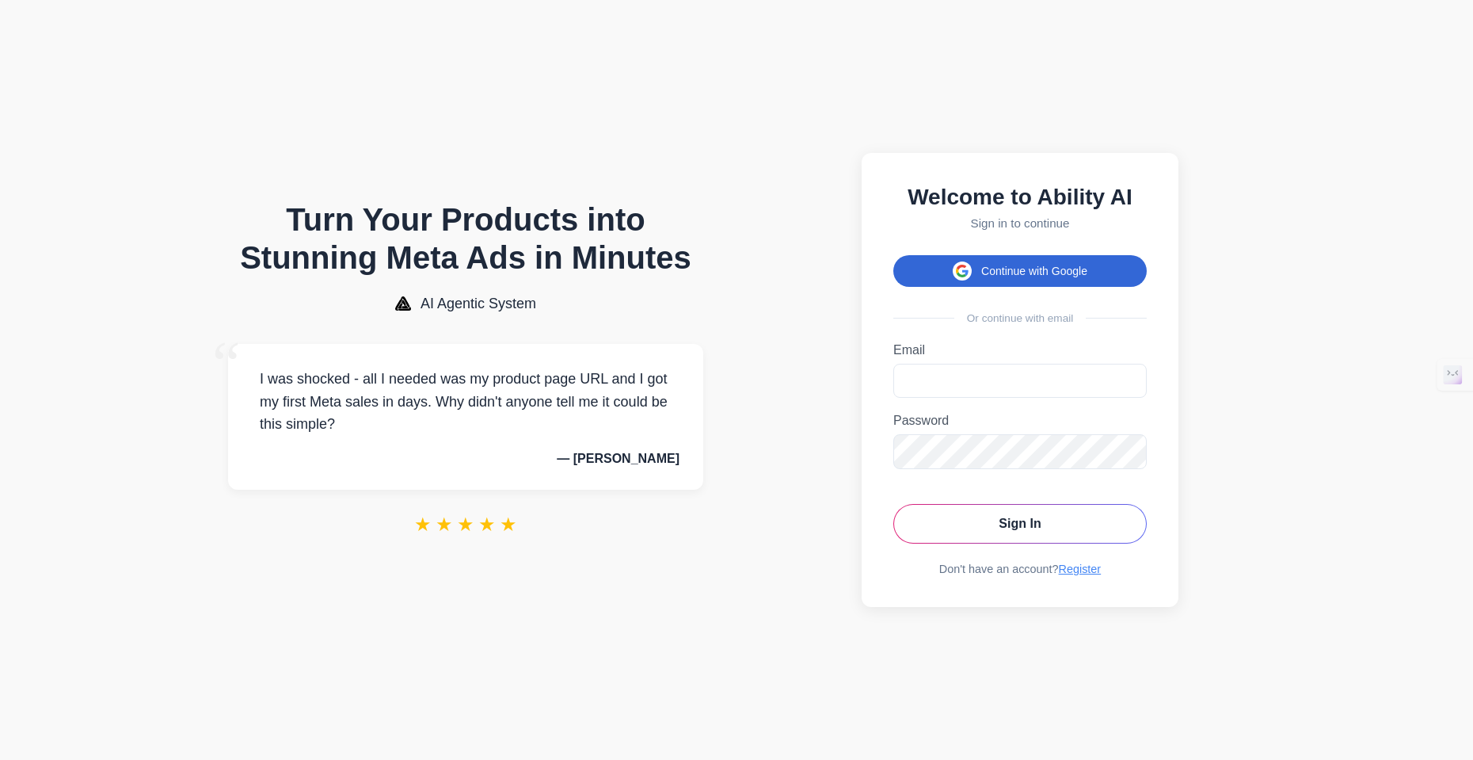
click at [973, 264] on button "Continue with Google" at bounding box center [1019, 271] width 253 height 32
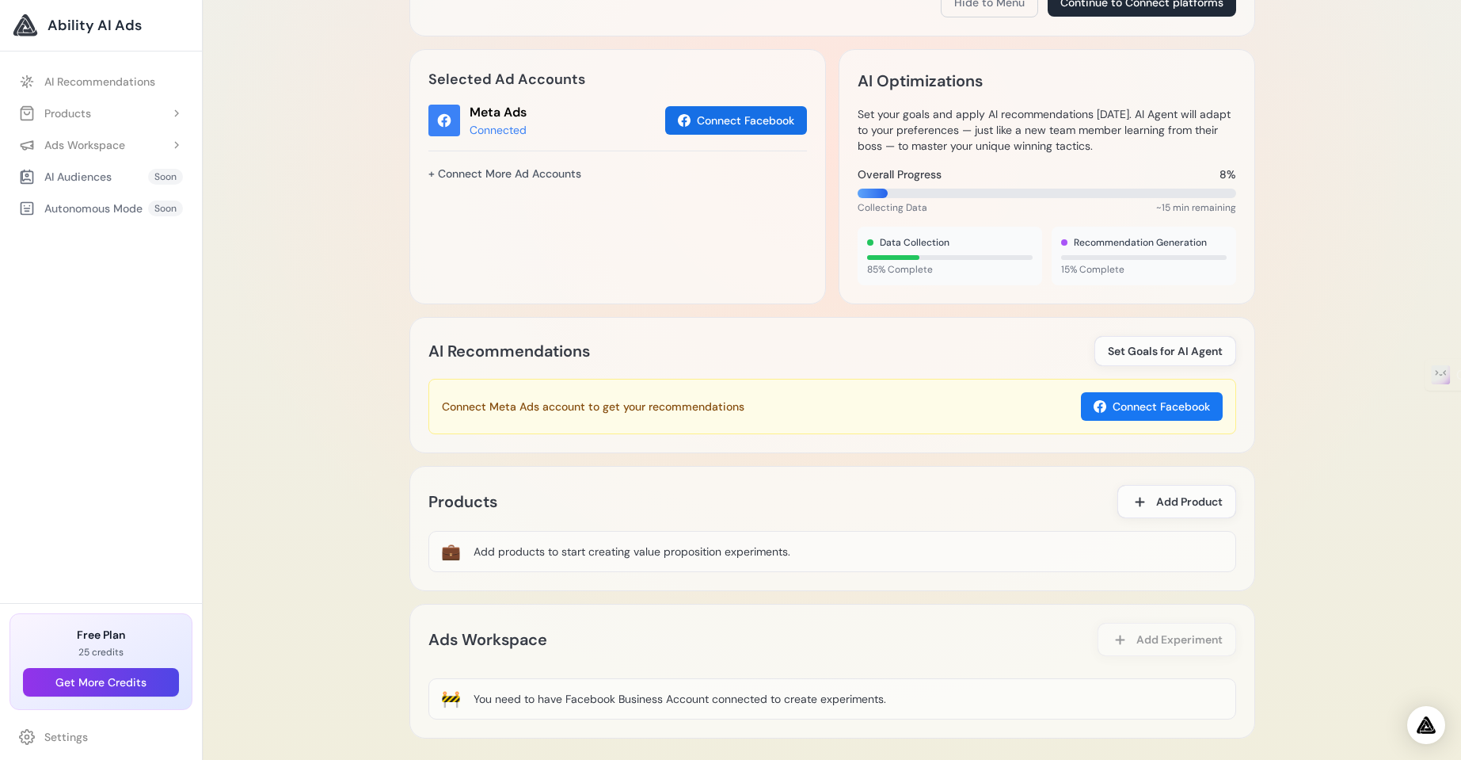
scroll to position [570, 0]
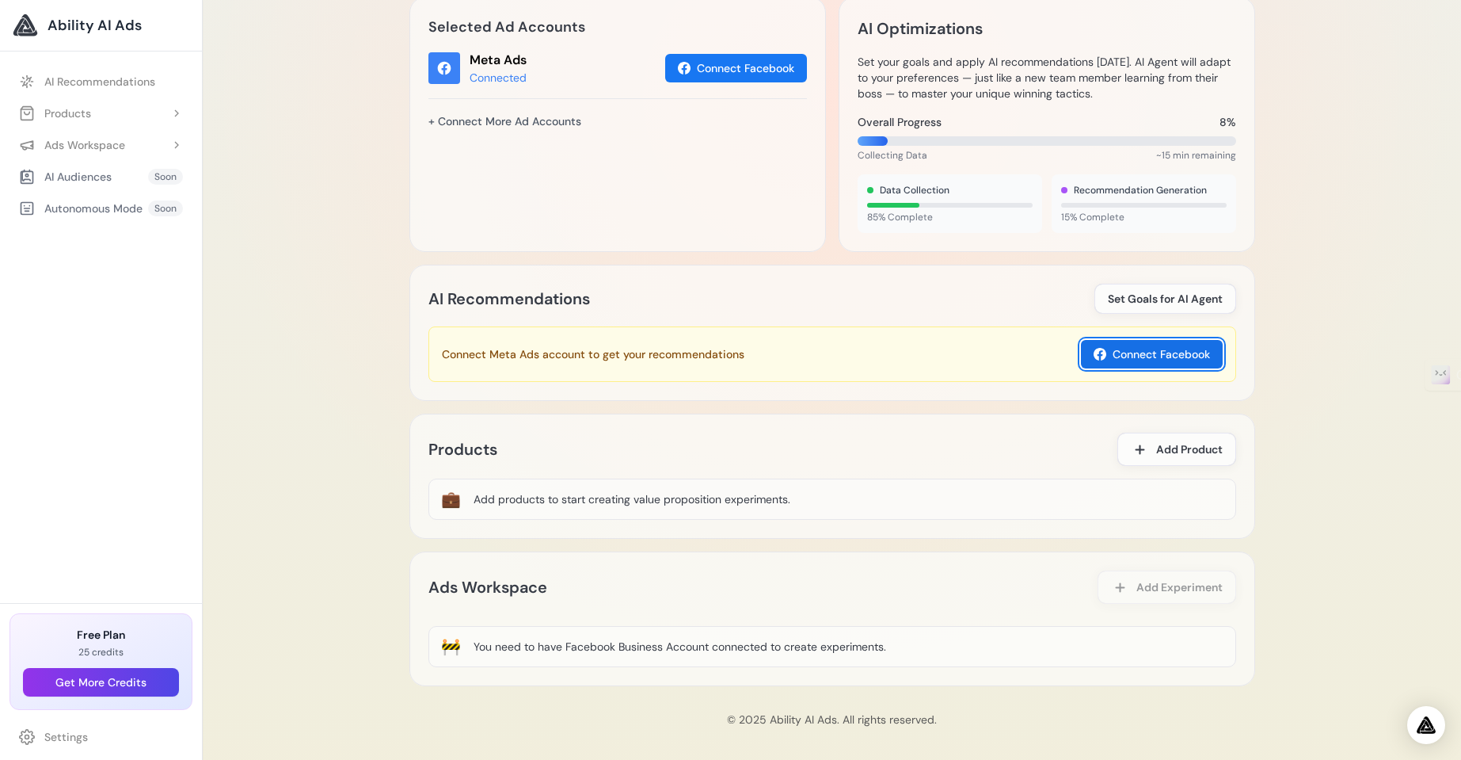
click at [1115, 358] on button "Connect Facebook" at bounding box center [1152, 354] width 142 height 29
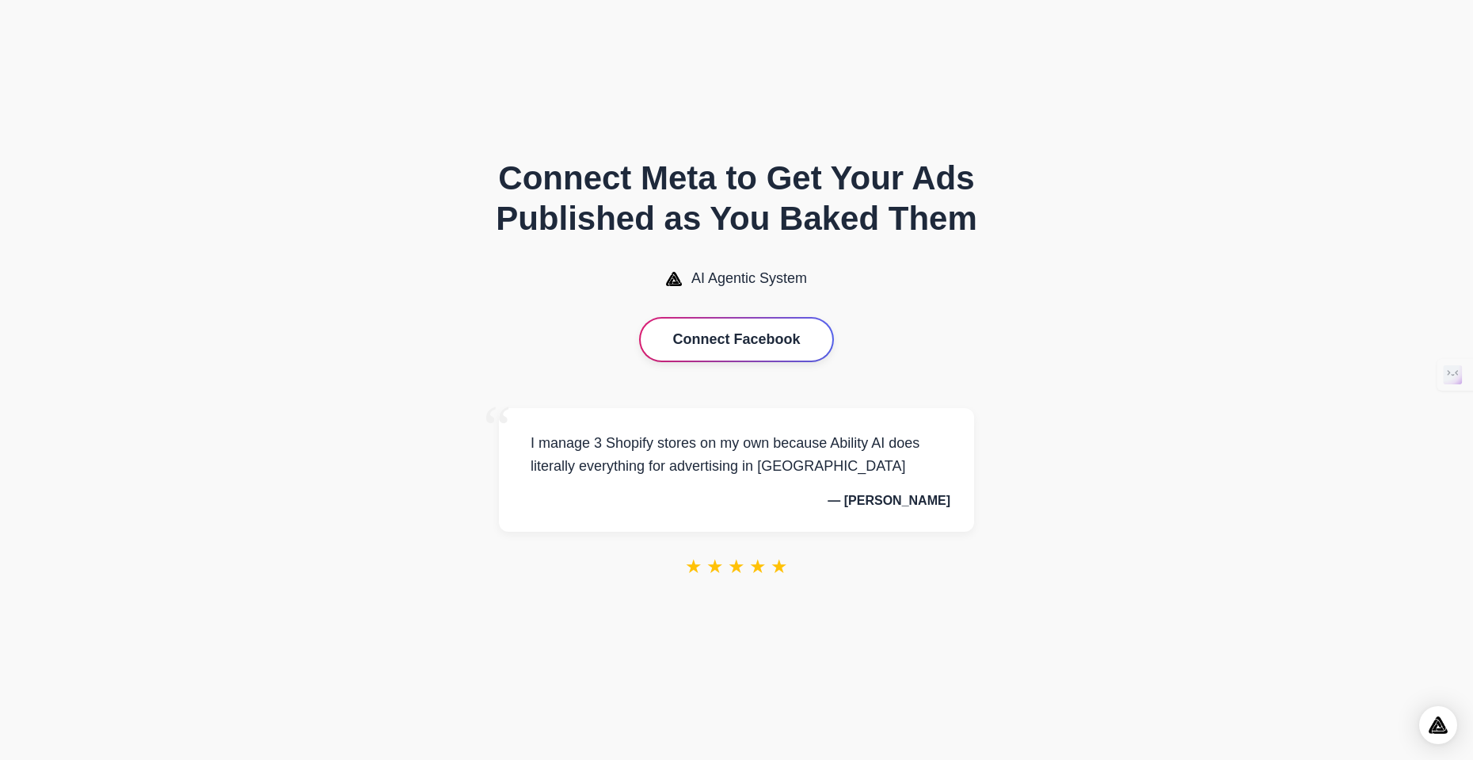
click at [753, 345] on button "Connect Facebook" at bounding box center [736, 339] width 191 height 42
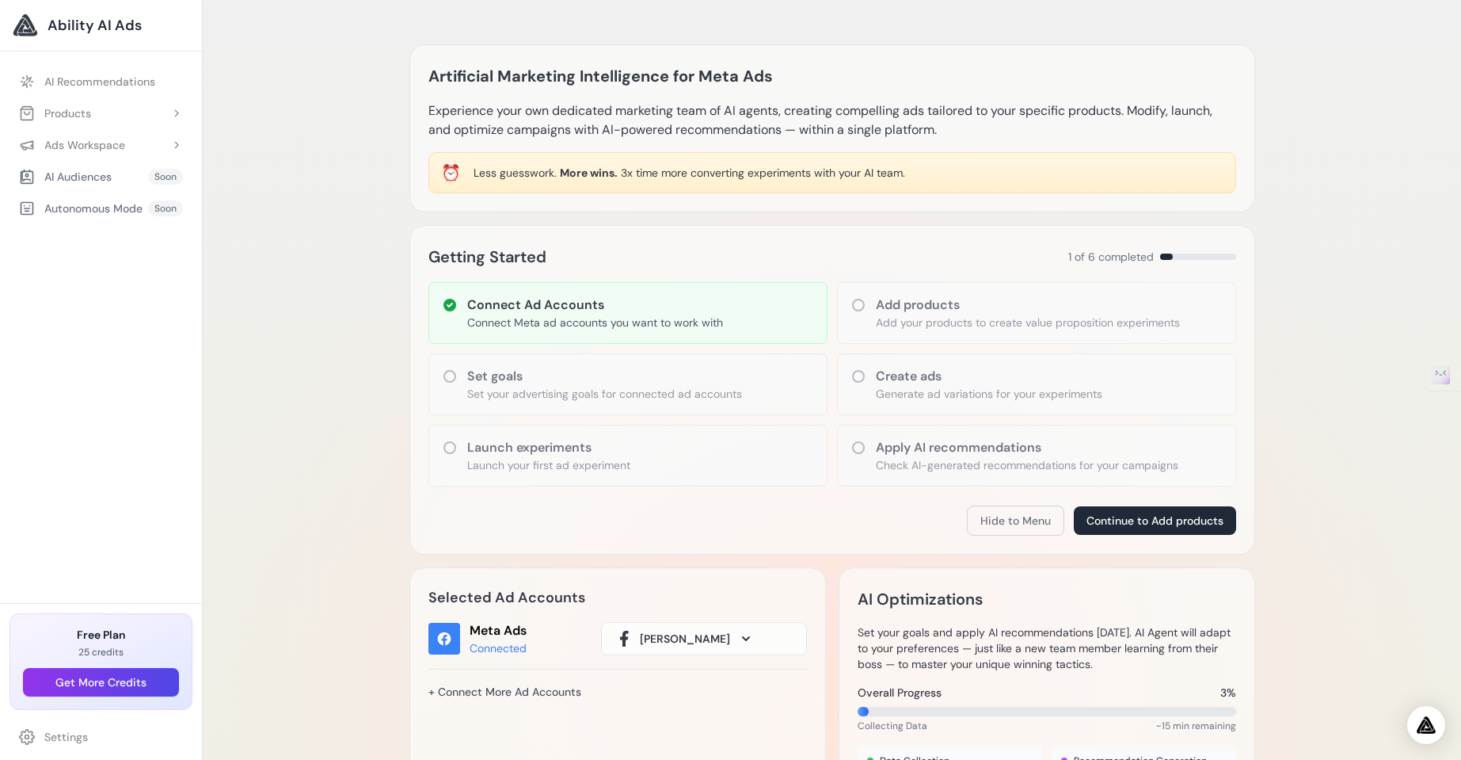
click at [935, 325] on p "Add your products to create value proposition experiments" at bounding box center [1028, 322] width 304 height 16
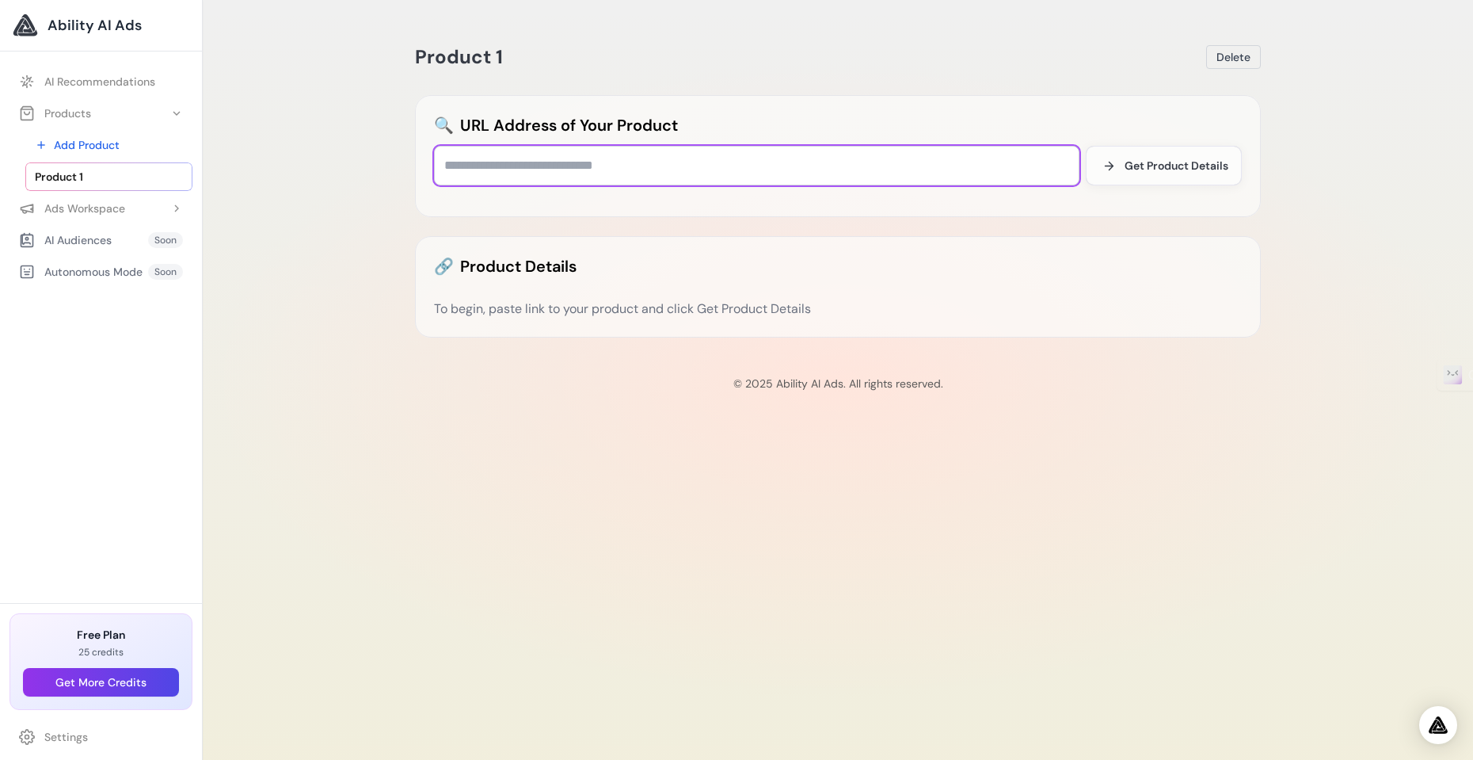
click at [527, 166] on input "text" at bounding box center [757, 166] width 646 height 40
type input "**********"
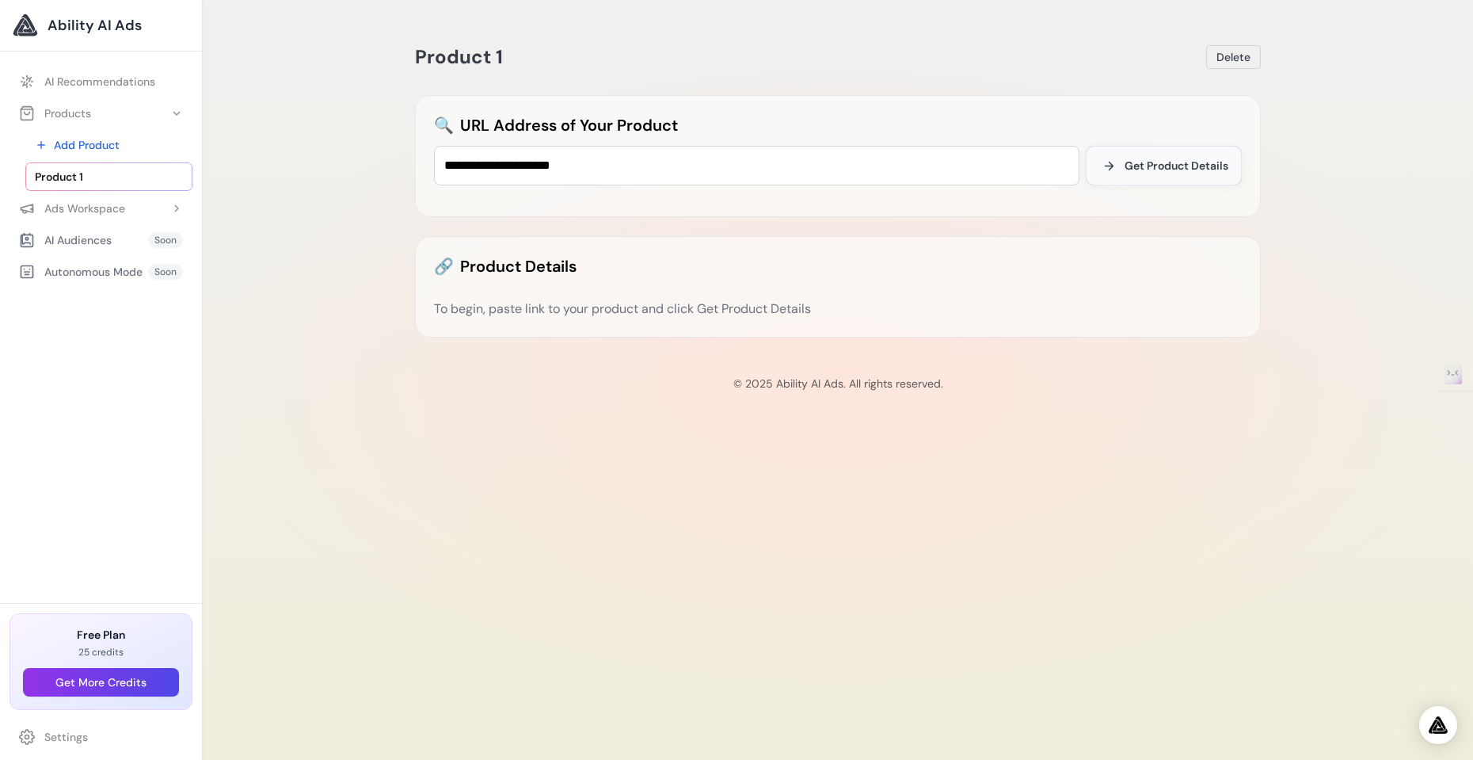
click at [1213, 173] on button "Get Product Details" at bounding box center [1164, 166] width 156 height 40
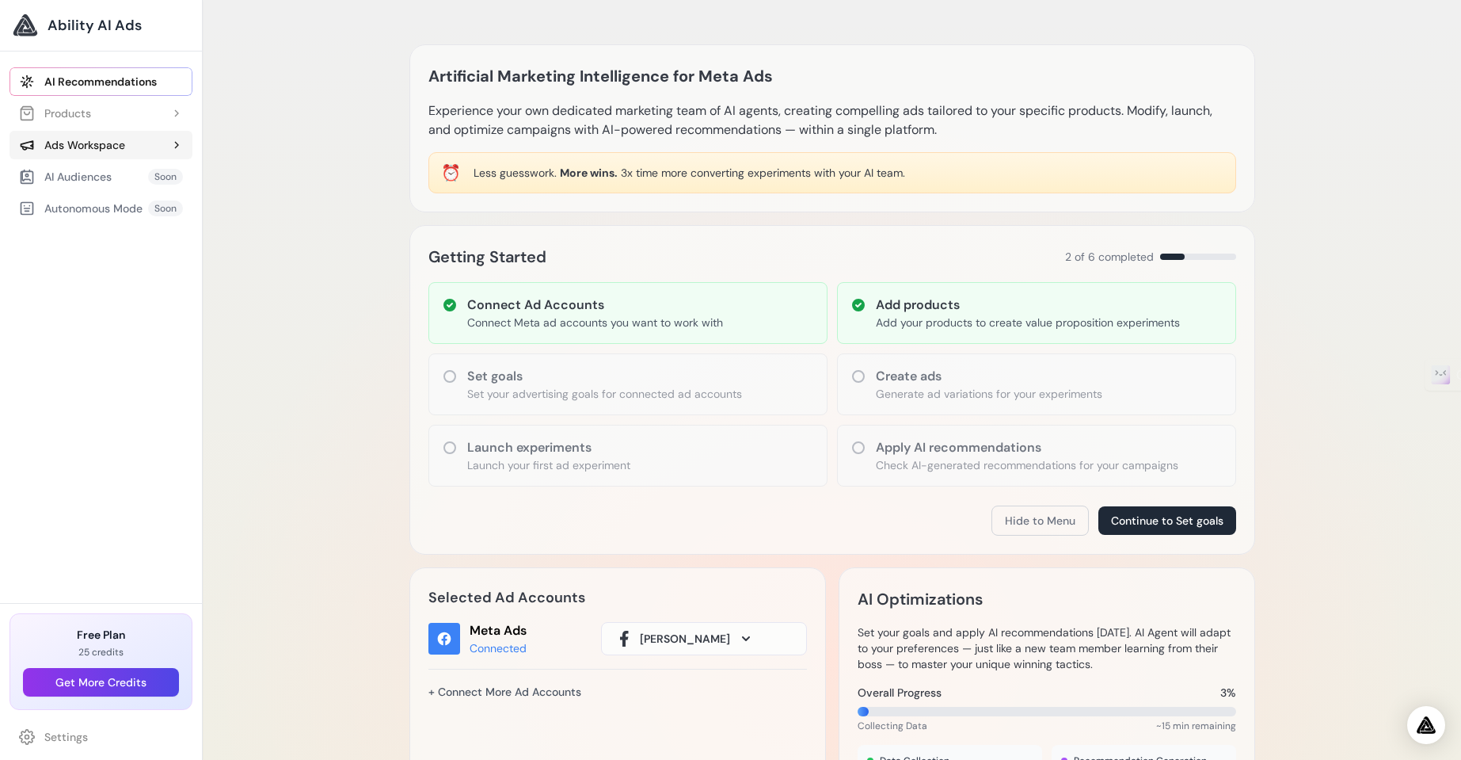
click at [87, 147] on div "Ads Workspace" at bounding box center [72, 145] width 106 height 16
click at [78, 116] on div "Products" at bounding box center [55, 113] width 72 height 16
click at [120, 148] on link "Add Product" at bounding box center [108, 145] width 167 height 29
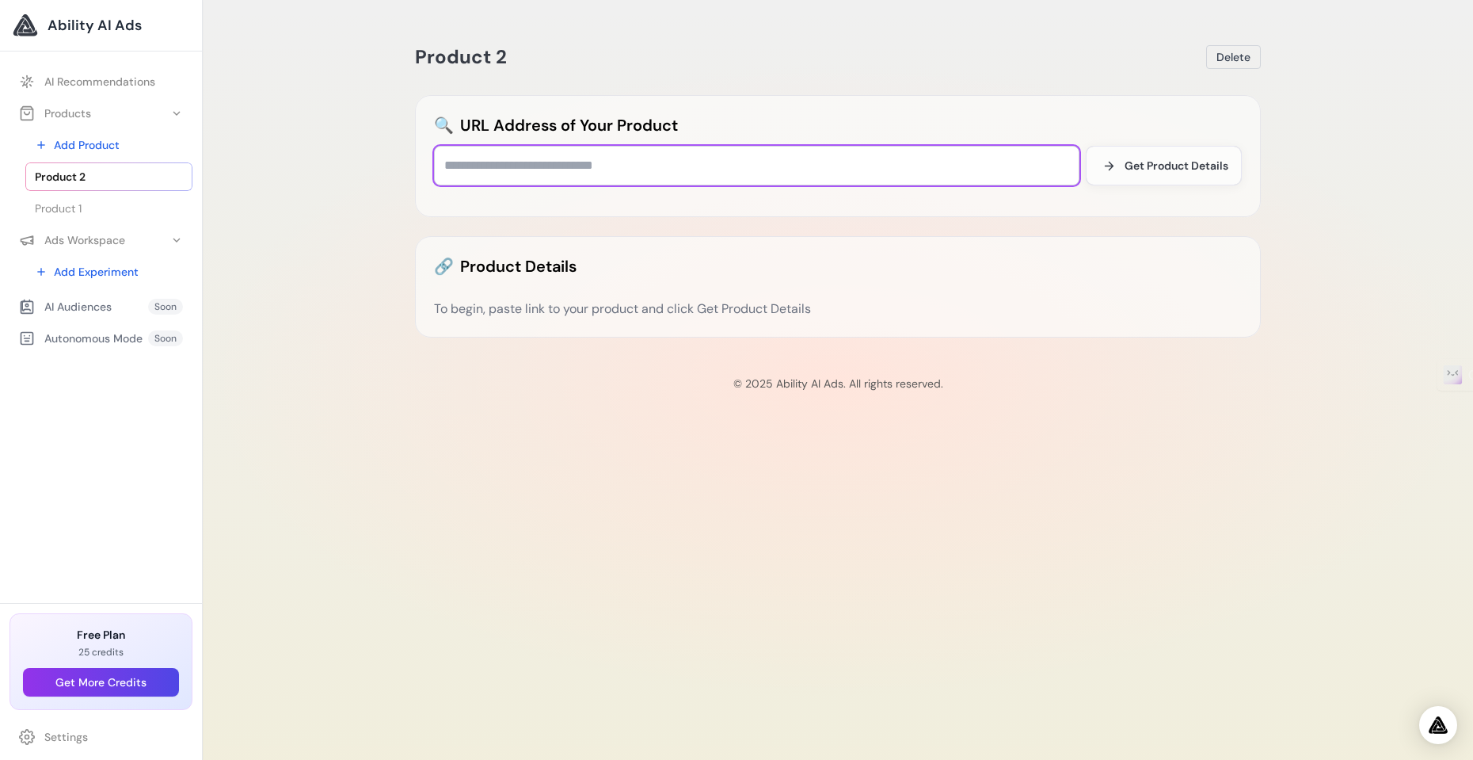
click at [589, 172] on input "text" at bounding box center [757, 166] width 646 height 40
type input "**********"
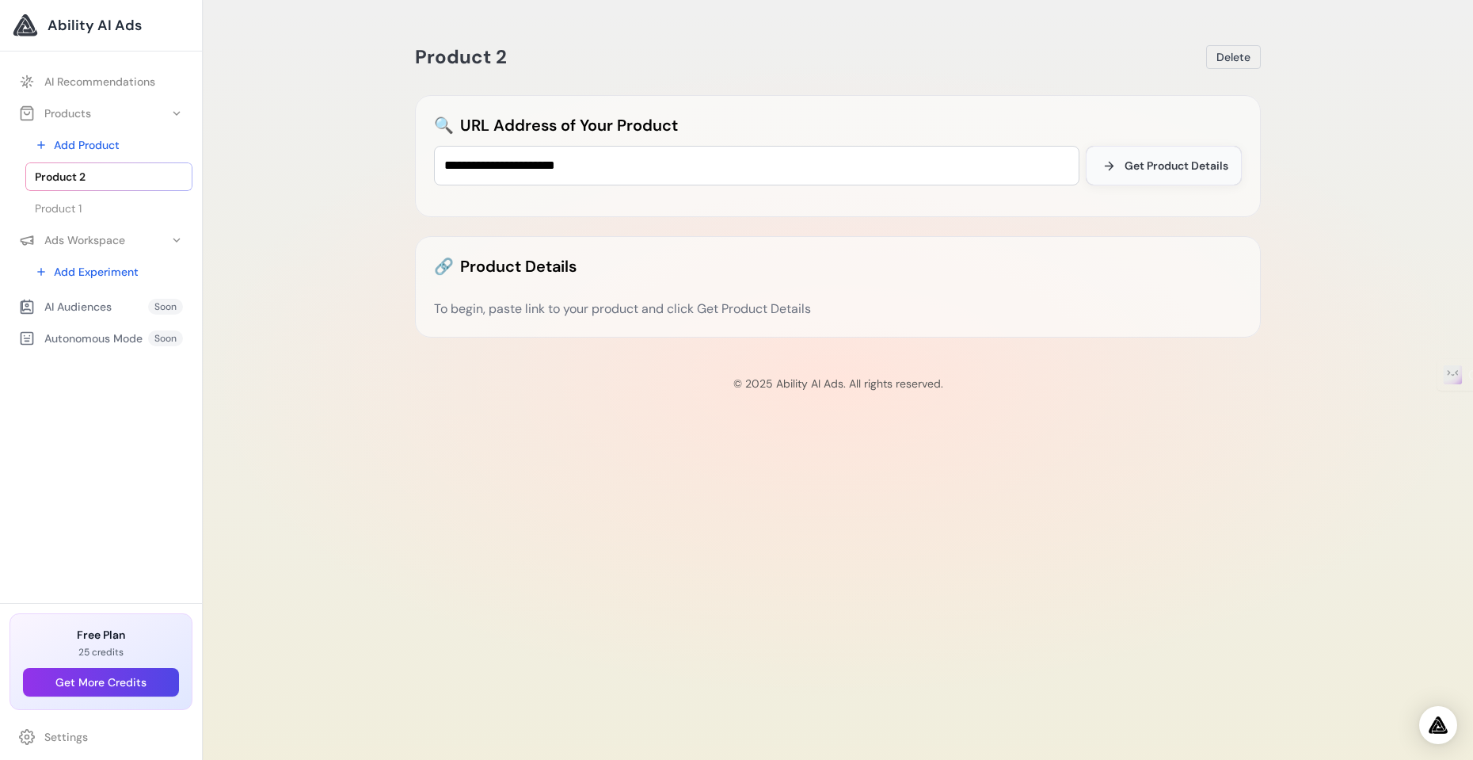
click at [1143, 182] on button "Get Product Details" at bounding box center [1164, 166] width 156 height 40
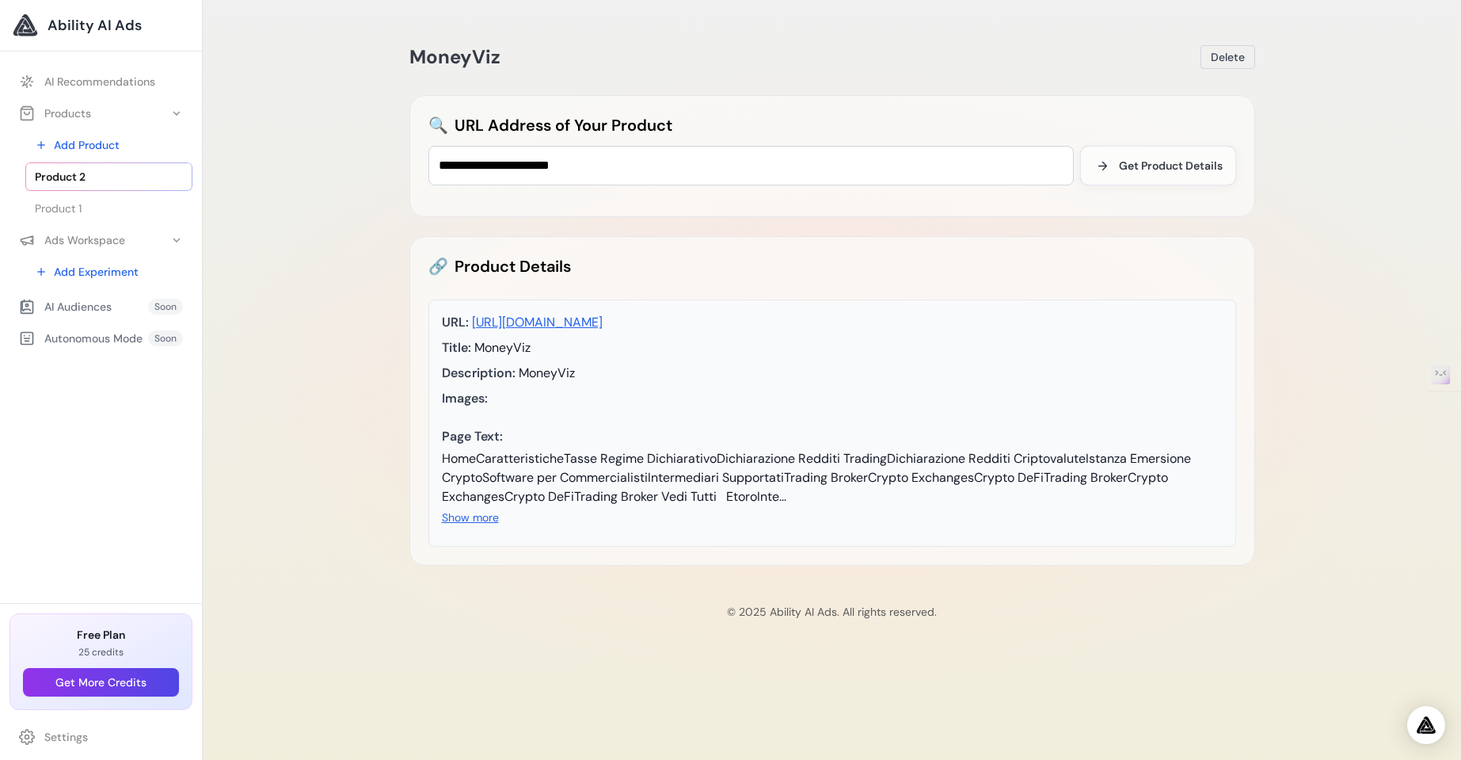
scroll to position [1540, 0]
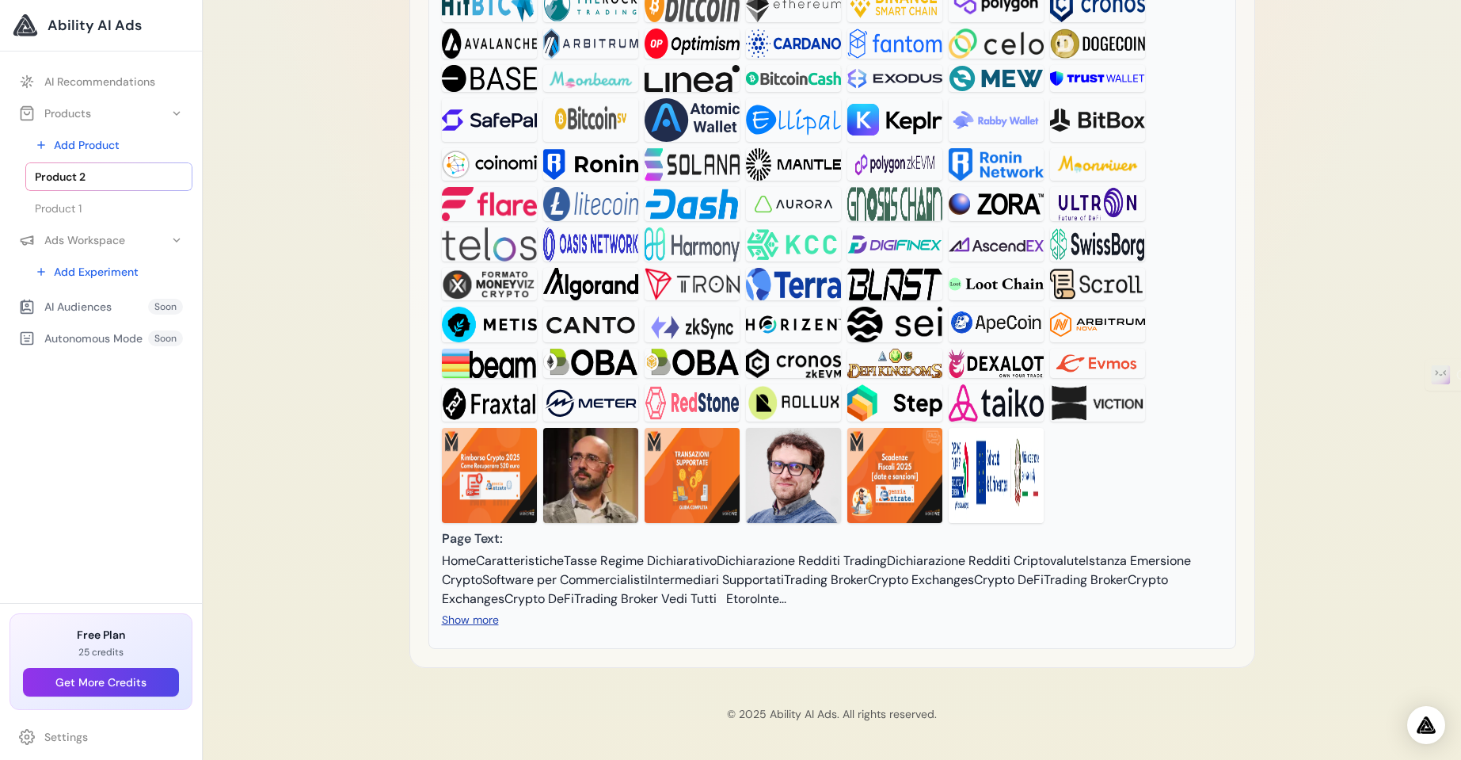
click at [492, 623] on button "Show more" at bounding box center [470, 619] width 57 height 16
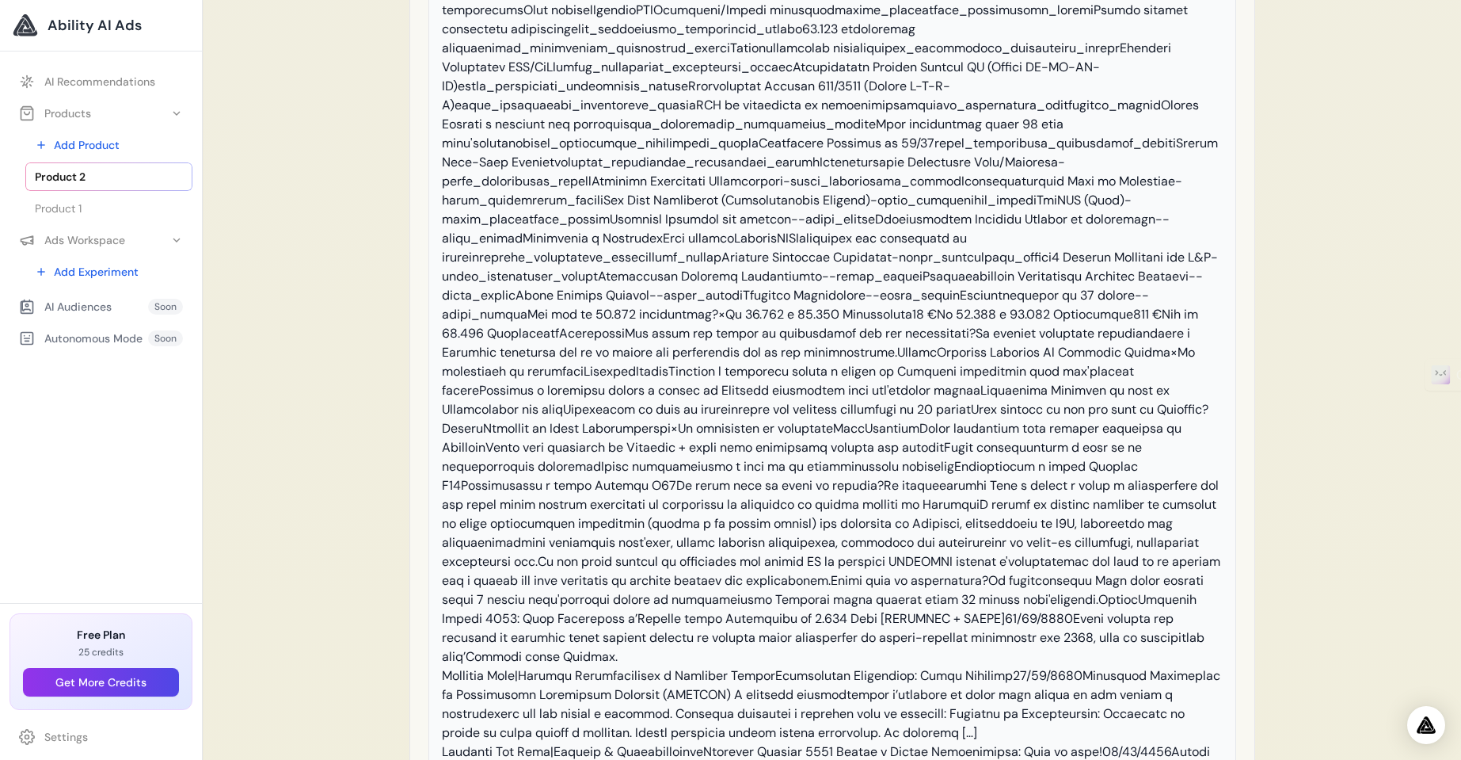
scroll to position [4467, 0]
click at [80, 207] on span "Product 1" at bounding box center [58, 208] width 47 height 16
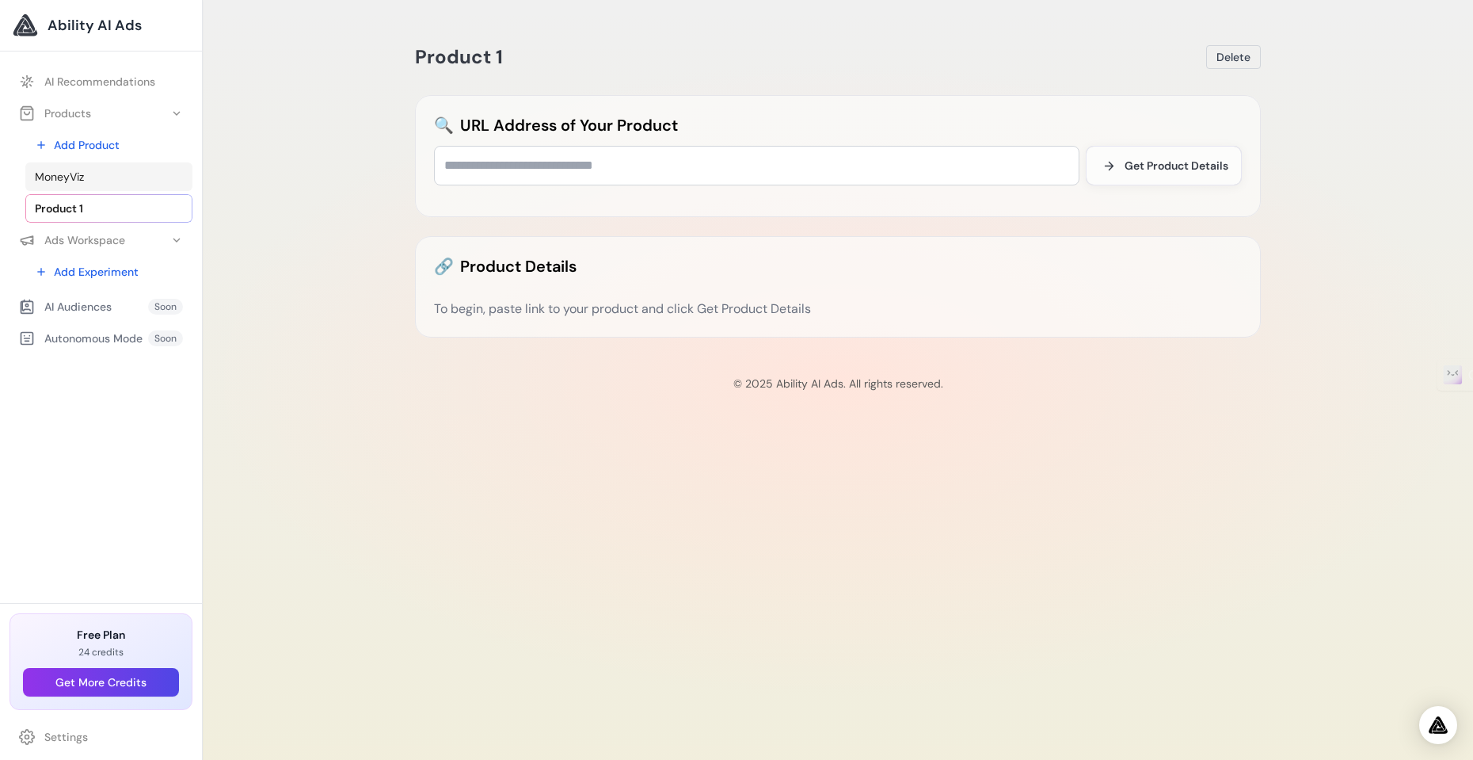
click at [90, 179] on link "MoneyViz" at bounding box center [108, 176] width 167 height 29
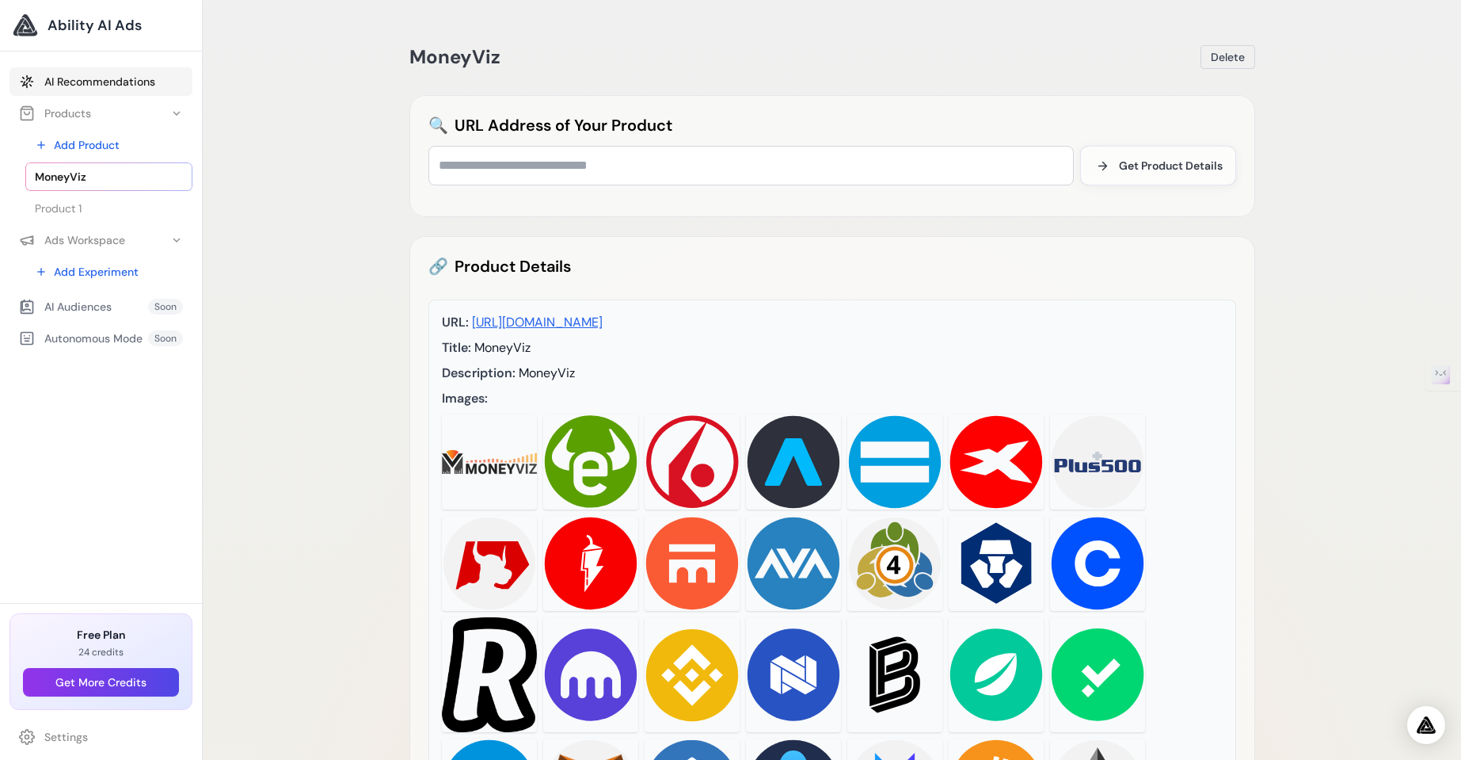
click at [93, 93] on link "AI Recommendations" at bounding box center [101, 81] width 183 height 29
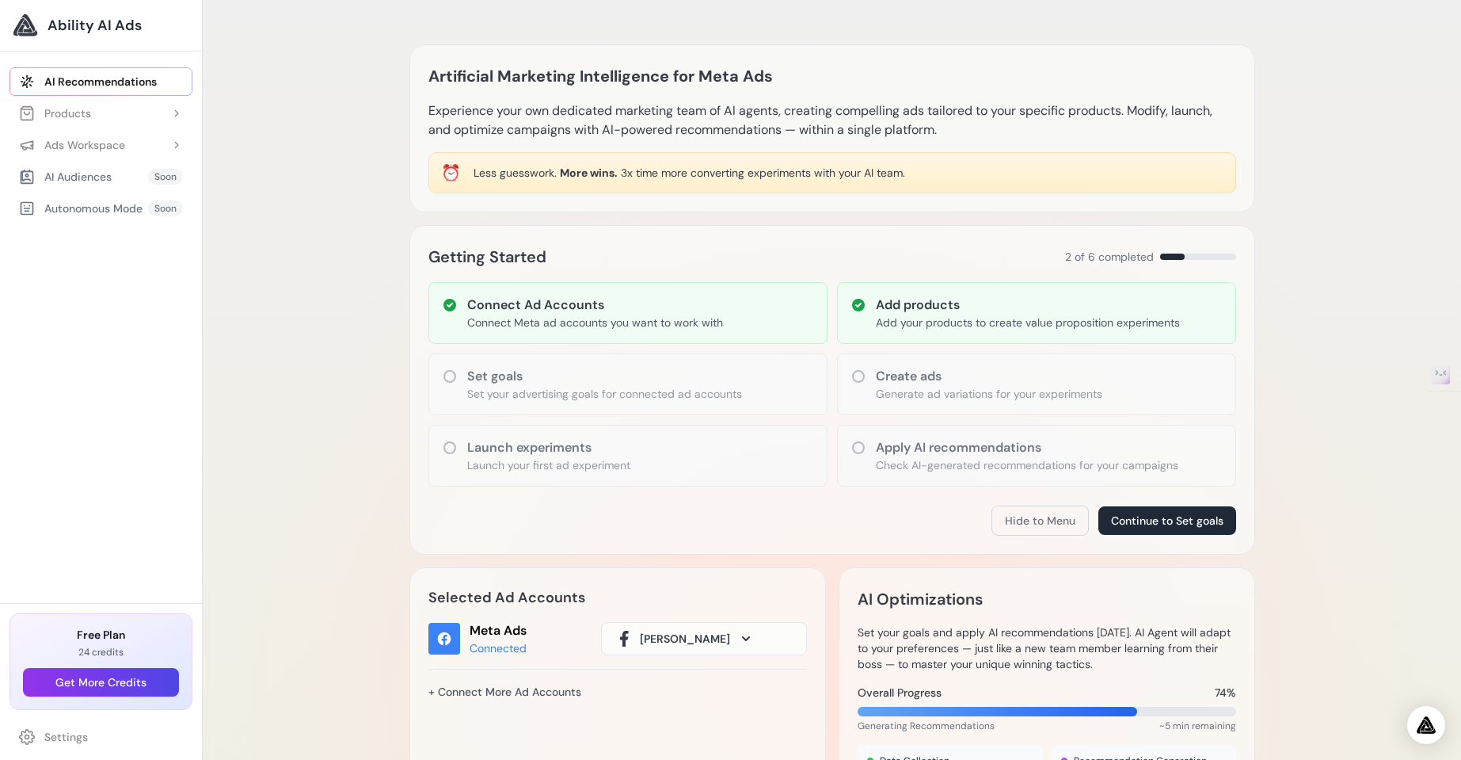
click at [617, 387] on p "Set your advertising goals for connected ad accounts" at bounding box center [604, 394] width 275 height 16
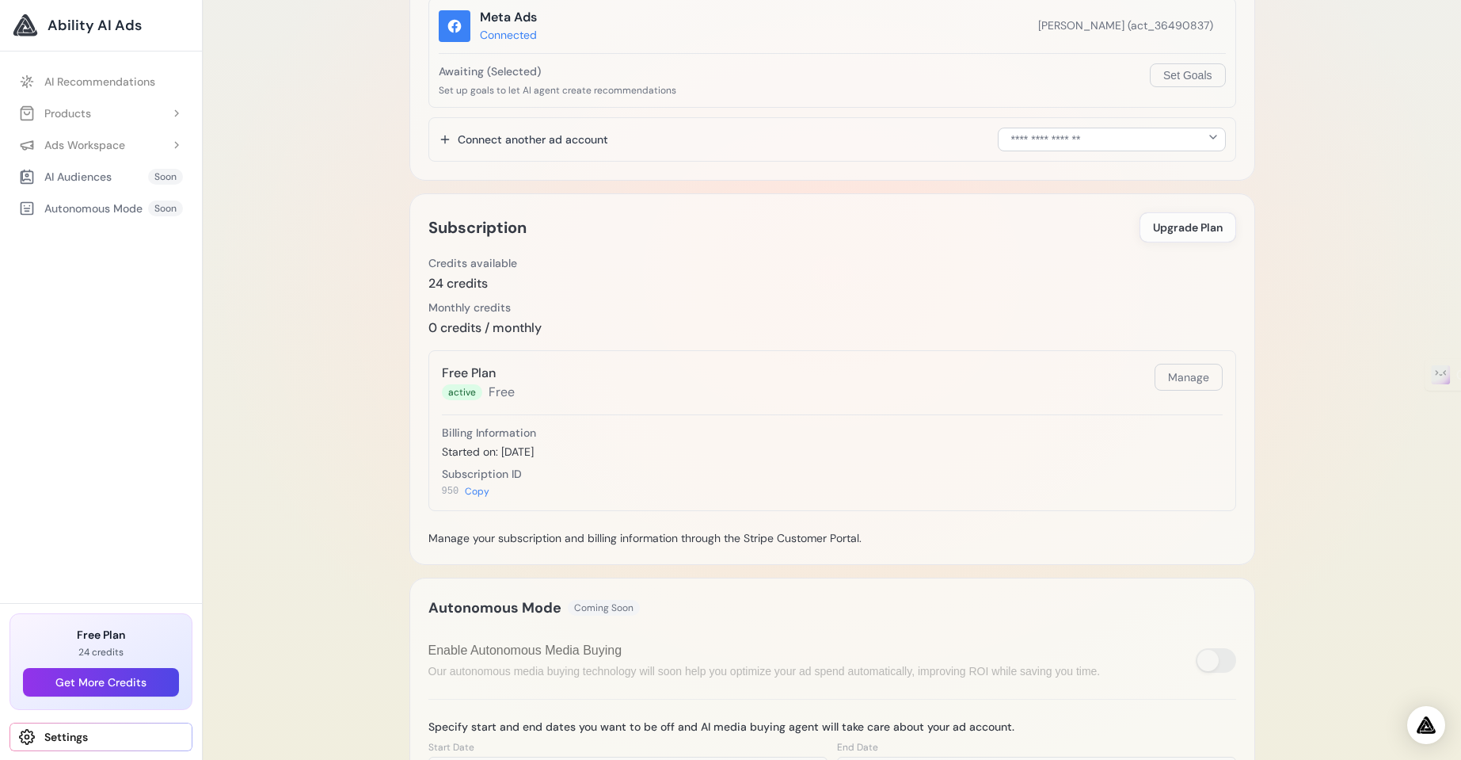
scroll to position [93, 0]
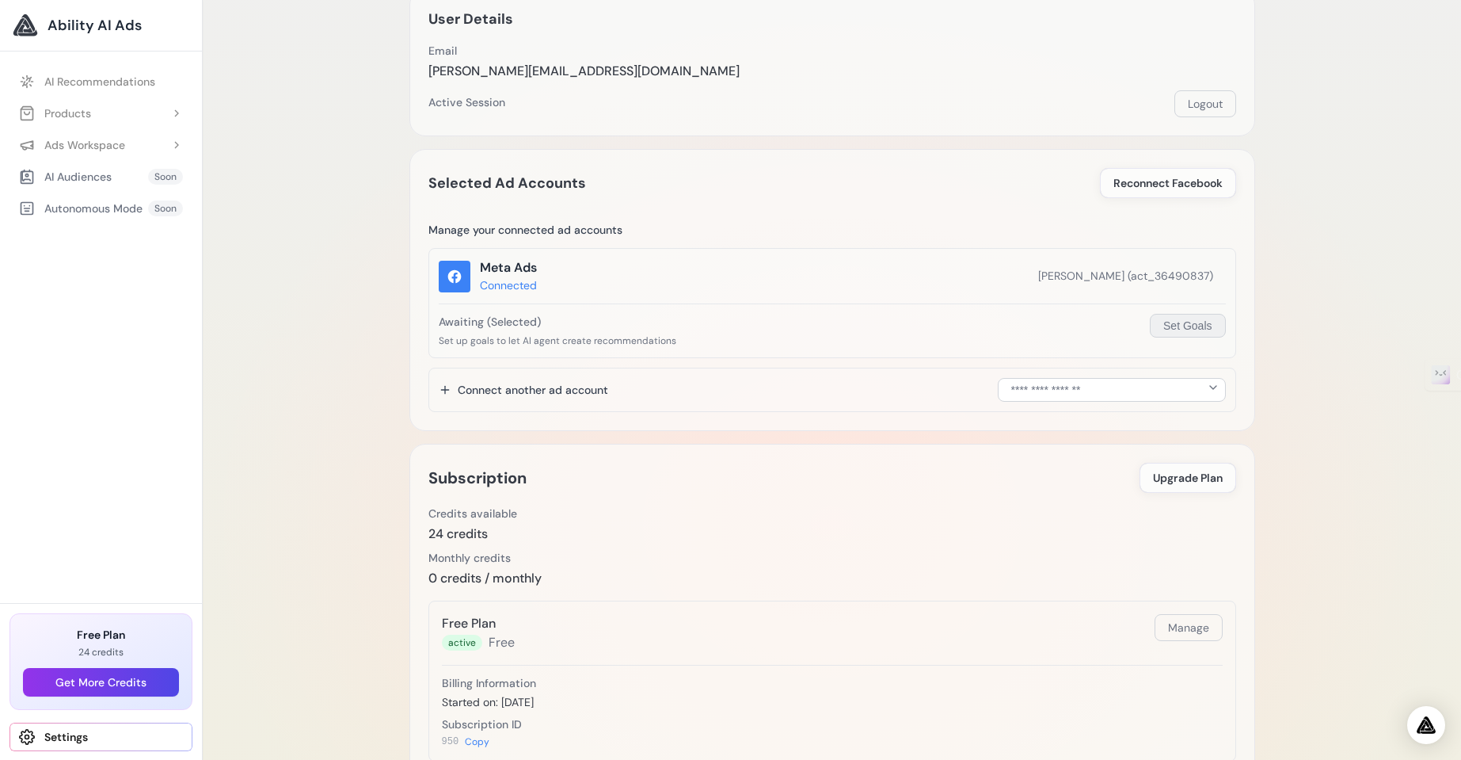
click at [1157, 333] on button "Set Goals" at bounding box center [1187, 326] width 75 height 24
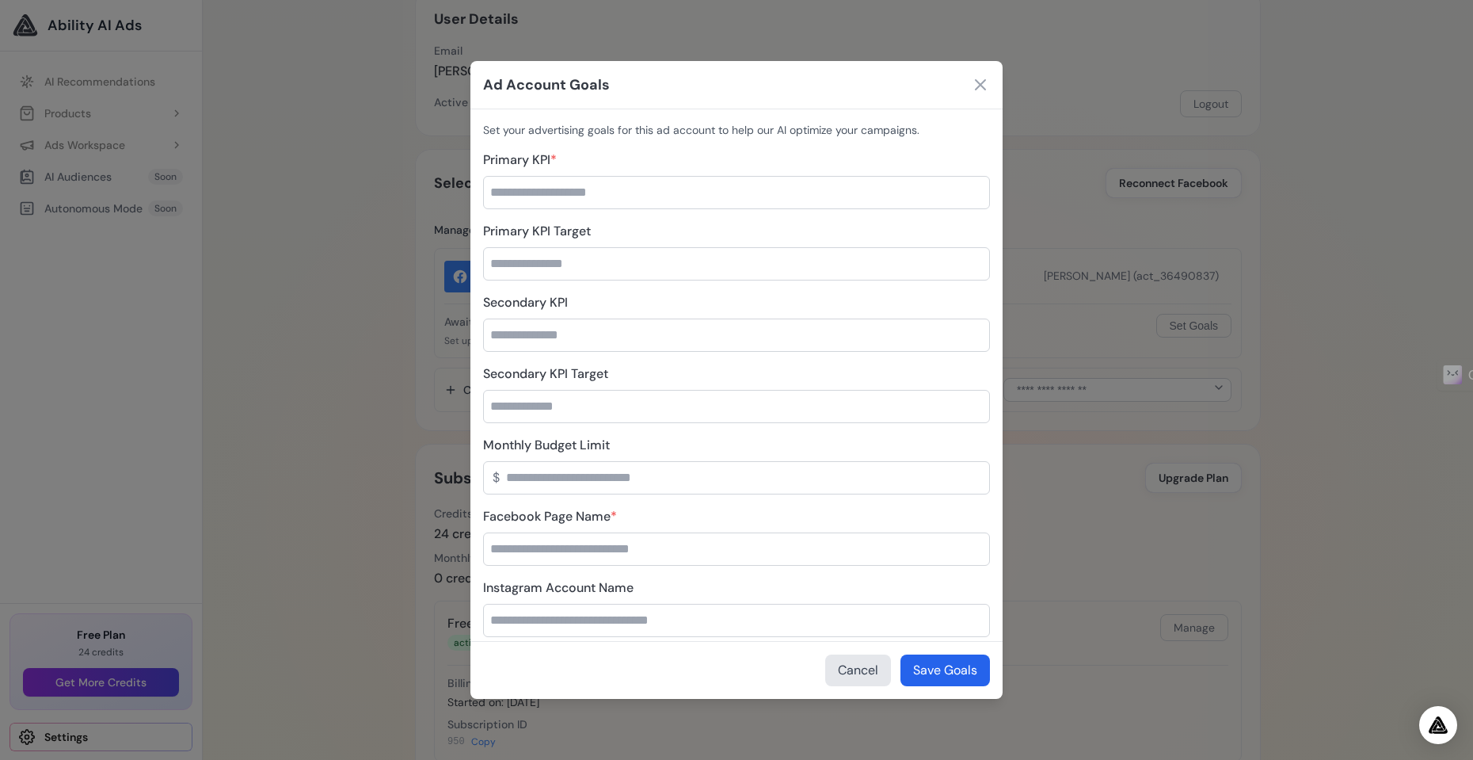
click at [981, 86] on icon at bounding box center [981, 85] width 10 height 10
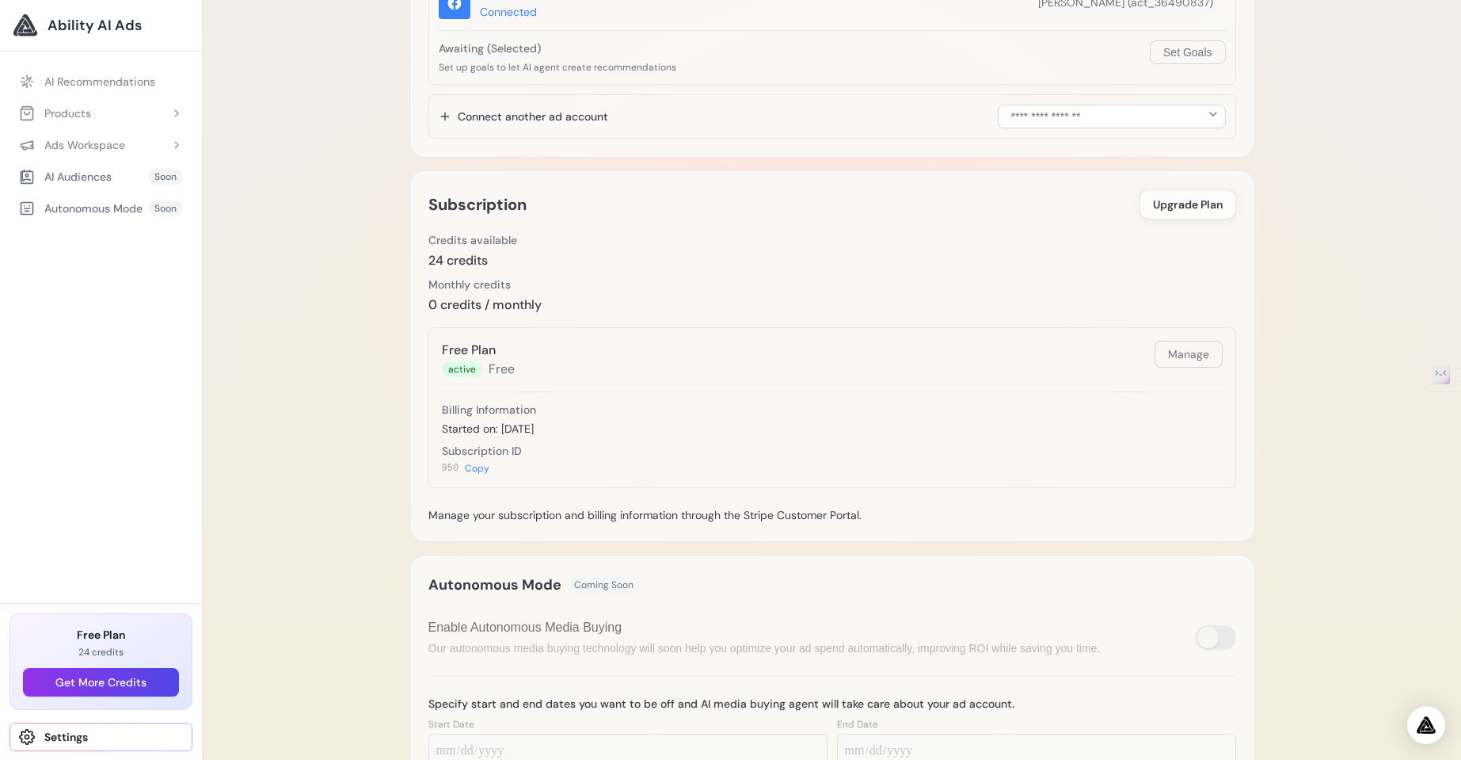
scroll to position [474, 0]
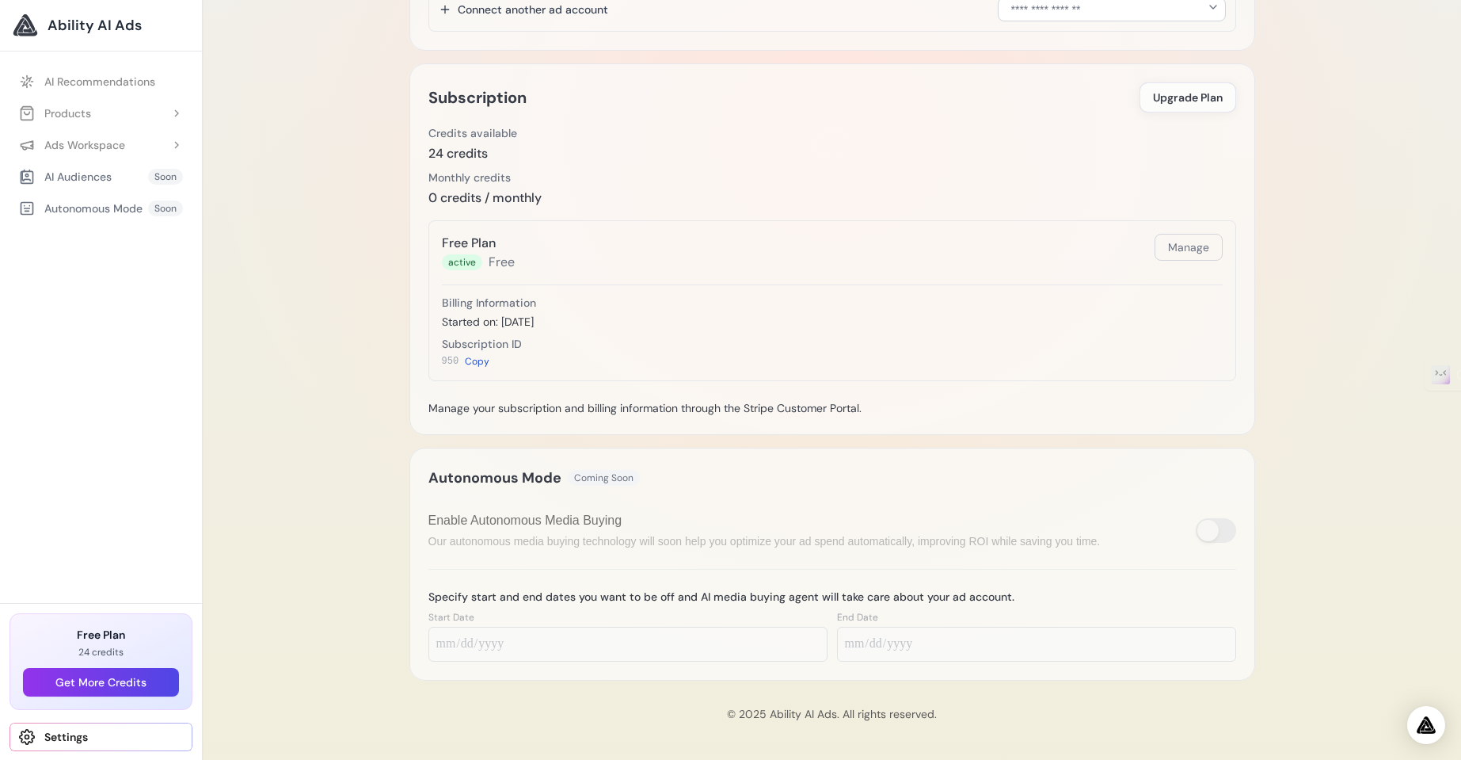
click at [478, 364] on button "Copy" at bounding box center [477, 361] width 25 height 13
click at [447, 358] on span "950" at bounding box center [450, 361] width 17 height 13
click at [446, 358] on span "950" at bounding box center [450, 361] width 17 height 13
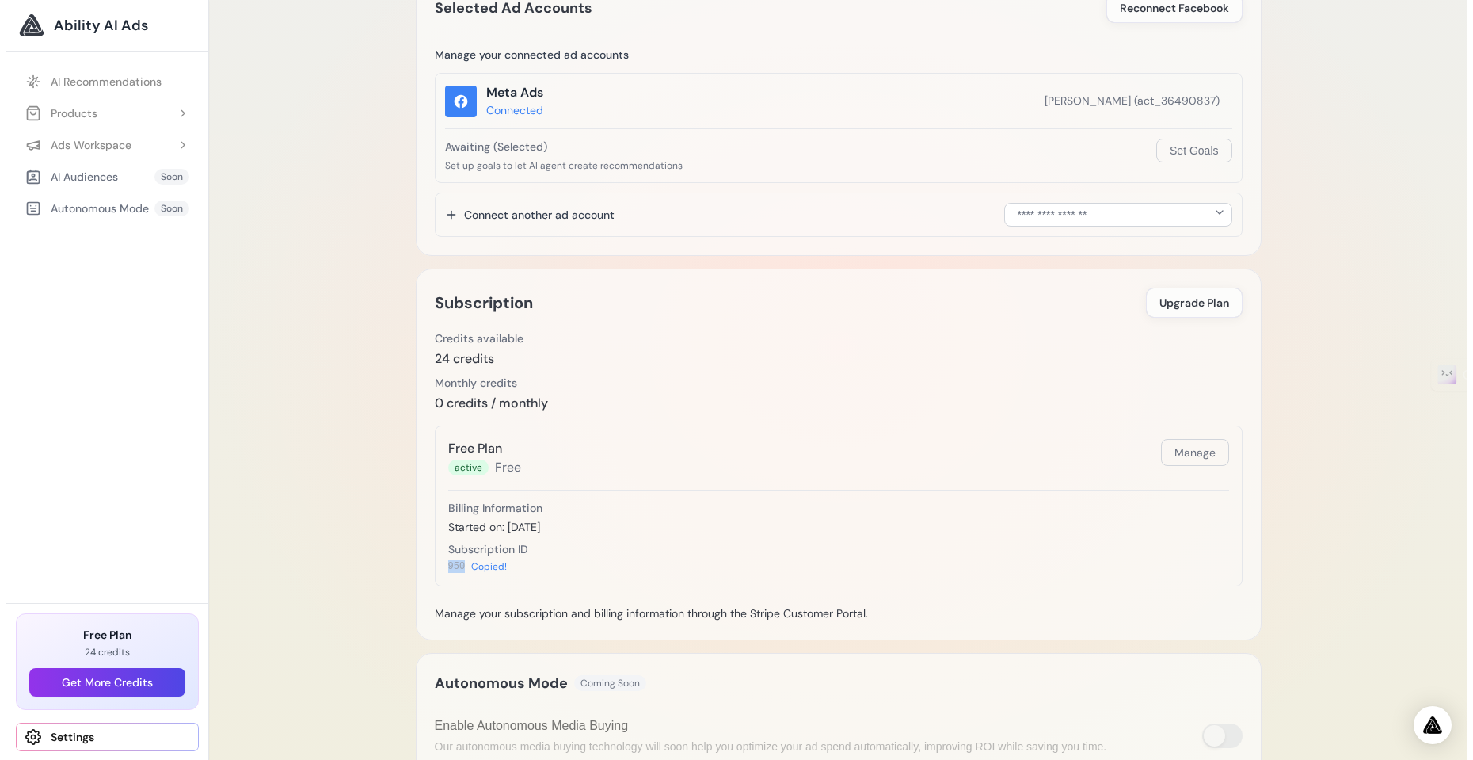
scroll to position [0, 0]
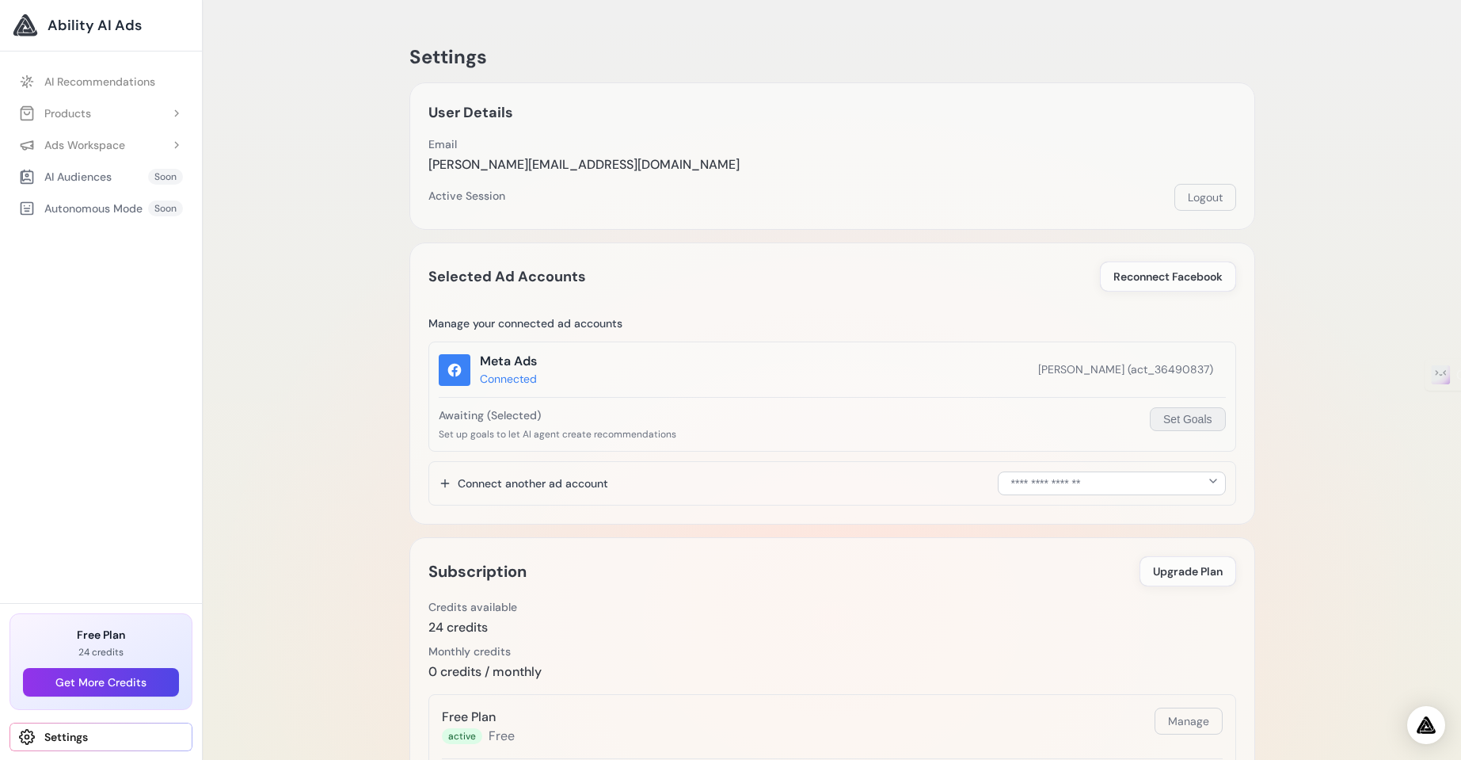
click at [1171, 417] on button "Set Goals" at bounding box center [1187, 419] width 75 height 24
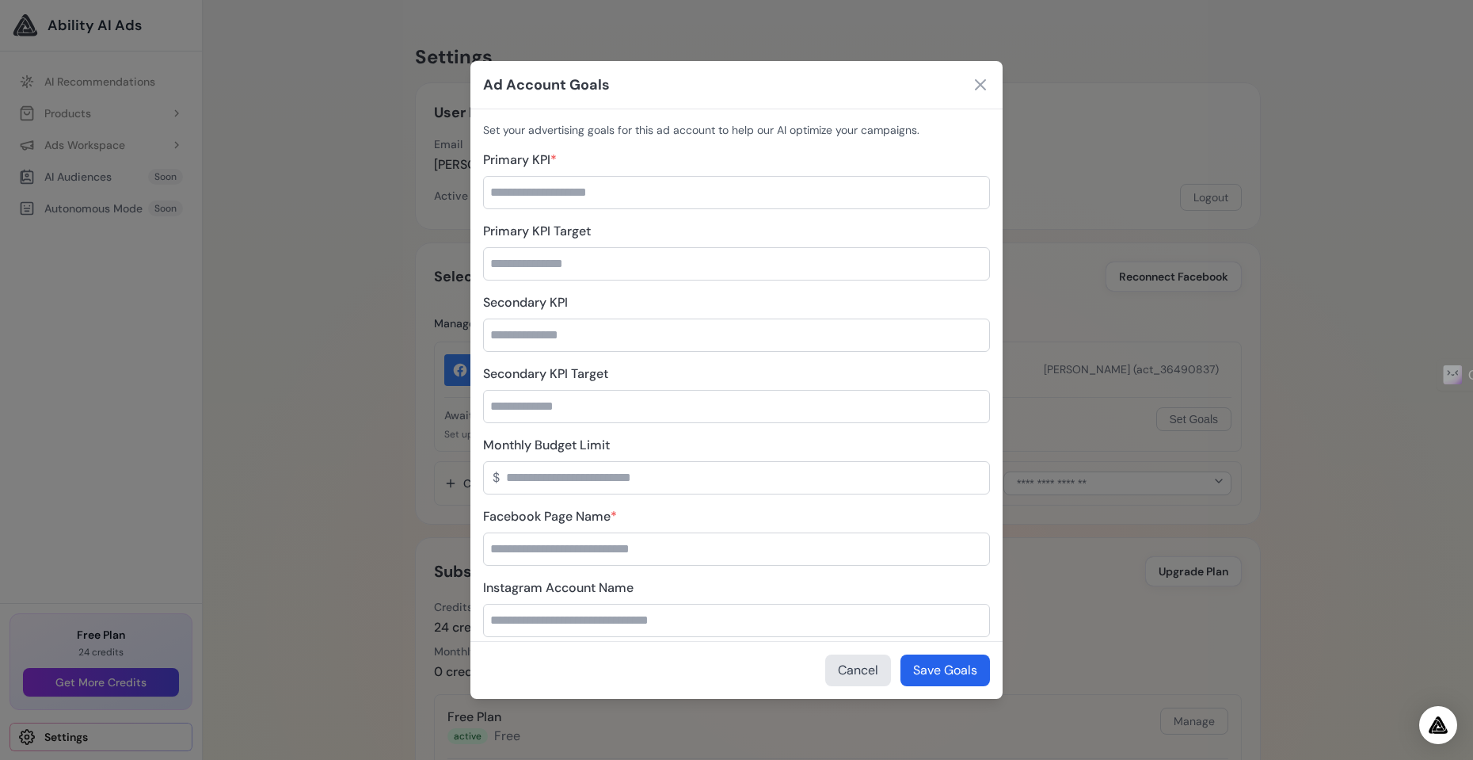
click at [585, 194] on input "Primary KPI *" at bounding box center [736, 192] width 507 height 33
type input "***"
click at [569, 261] on input "Primary KPI Target" at bounding box center [736, 263] width 507 height 33
type input "*"
click at [557, 327] on input "Secondary KPI" at bounding box center [736, 334] width 507 height 33
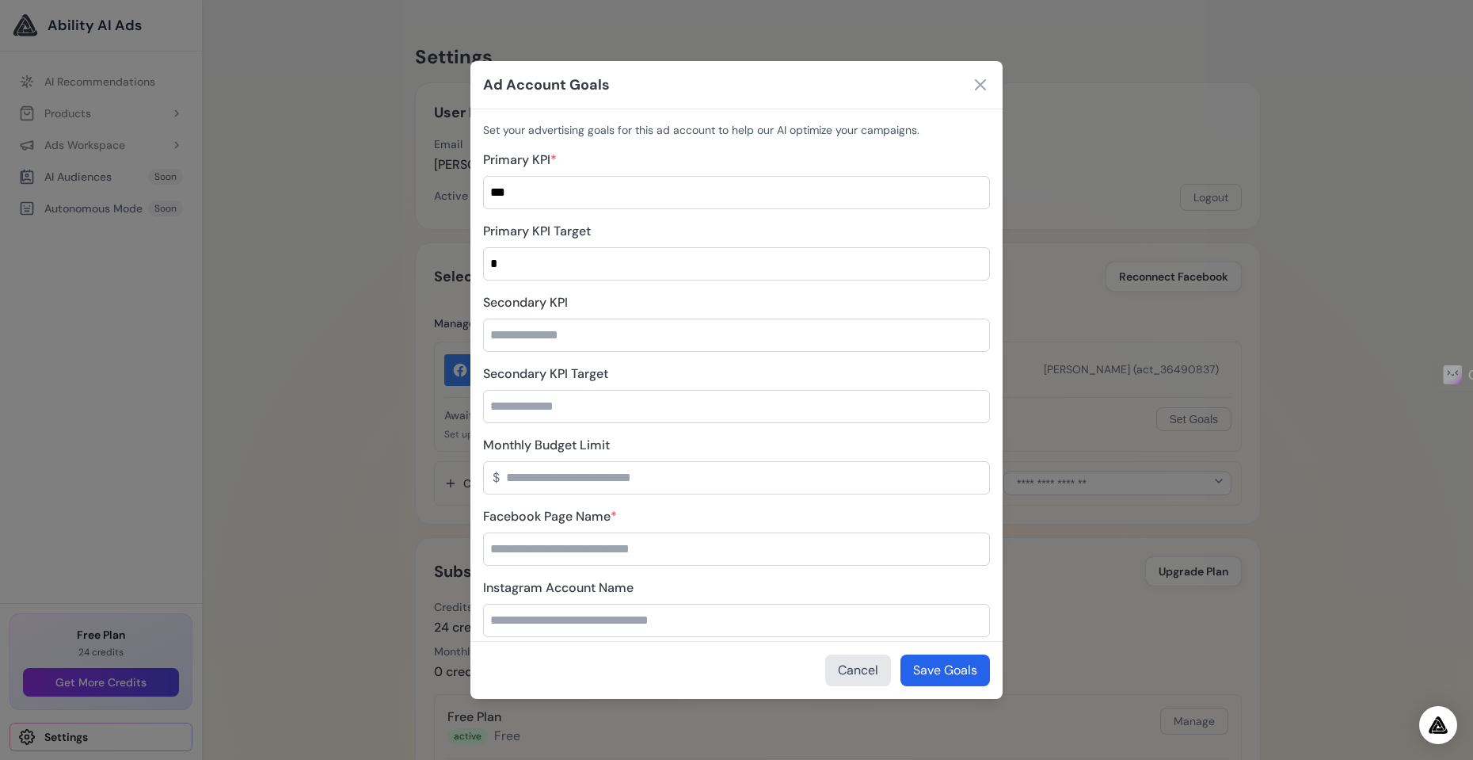
click at [619, 482] on input "Monthly Budget Limit" at bounding box center [736, 477] width 507 height 33
type input "***"
click at [672, 519] on label "Facebook Page Name *" at bounding box center [736, 516] width 507 height 19
click at [672, 532] on input "Facebook Page Name *" at bounding box center [736, 548] width 507 height 33
click at [635, 551] on input "Facebook Page Name *" at bounding box center [736, 548] width 507 height 33
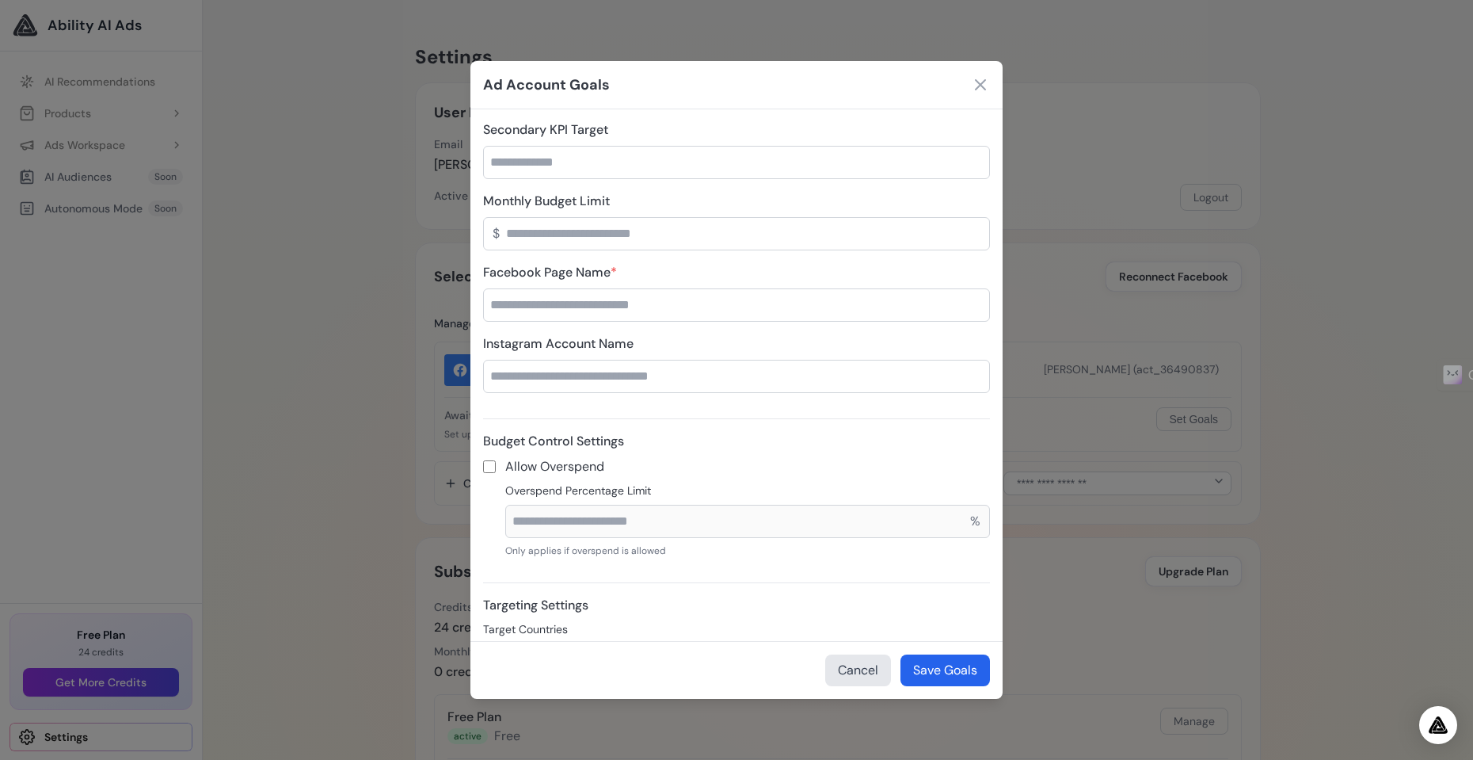
scroll to position [380, 0]
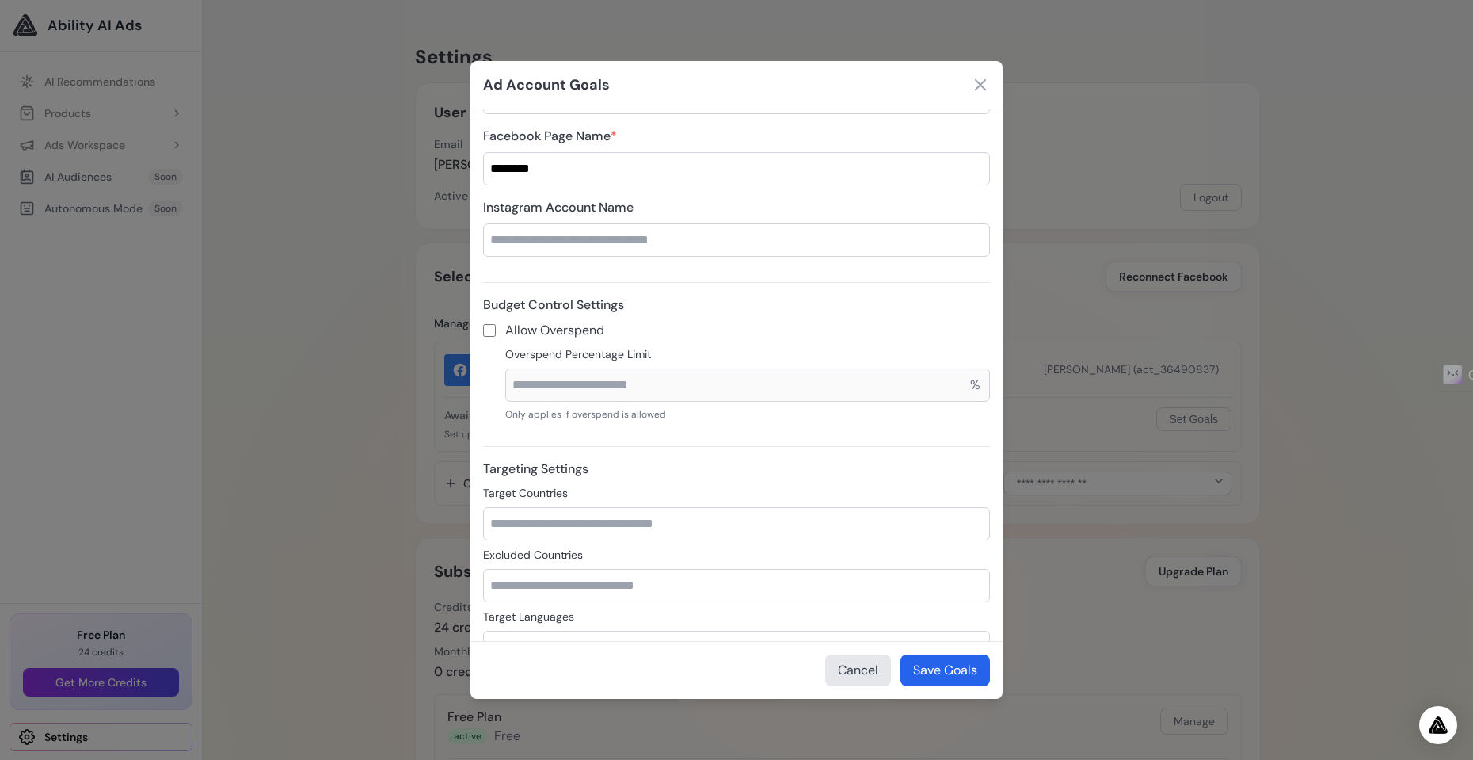
type input "********"
click at [564, 380] on input "Overspend Percentage Limit" at bounding box center [747, 384] width 485 height 33
type input "**"
click at [581, 430] on form "Primary KPI * *** Primary KPI Target * Secondary KPI Secondary KPI Target Month…" at bounding box center [736, 349] width 507 height 1158
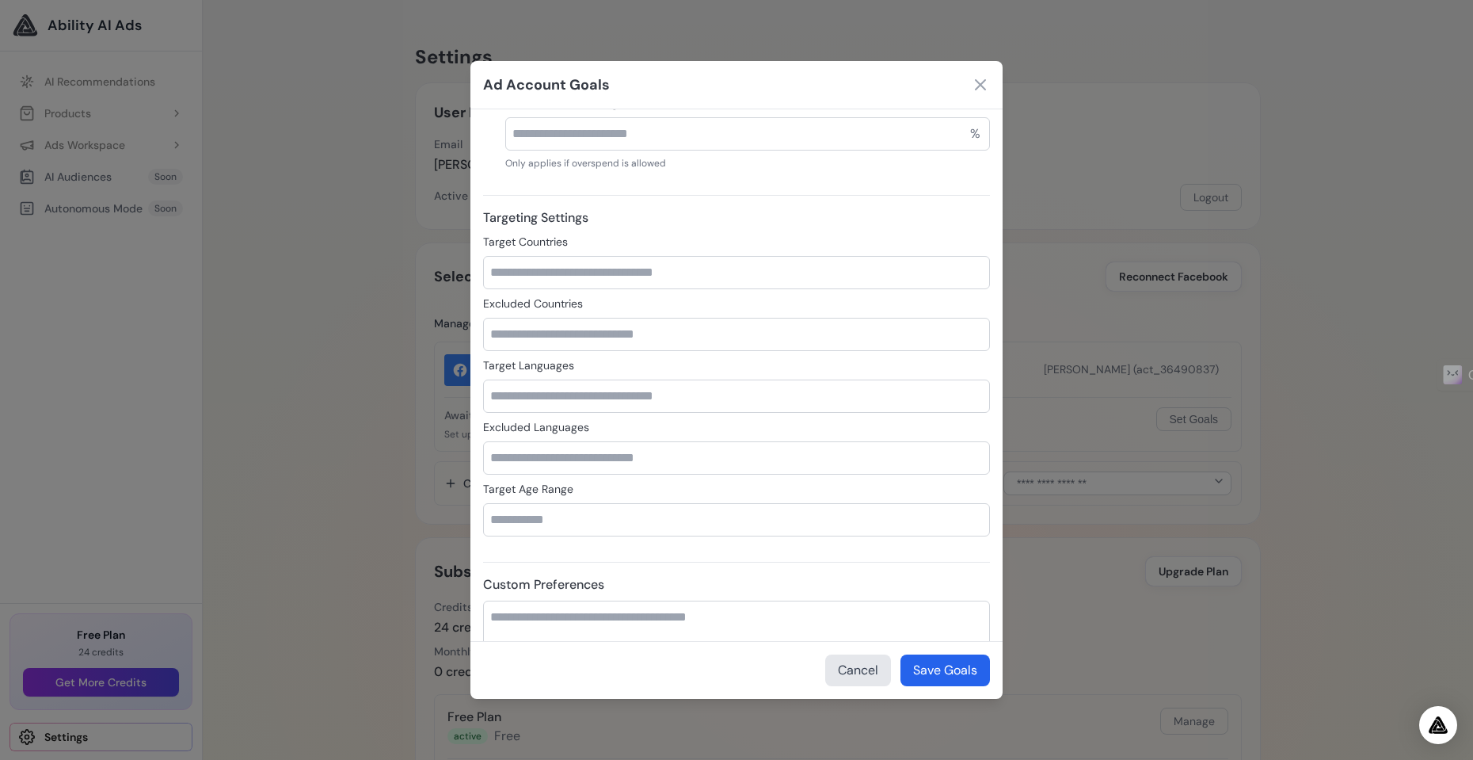
scroll to position [665, 0]
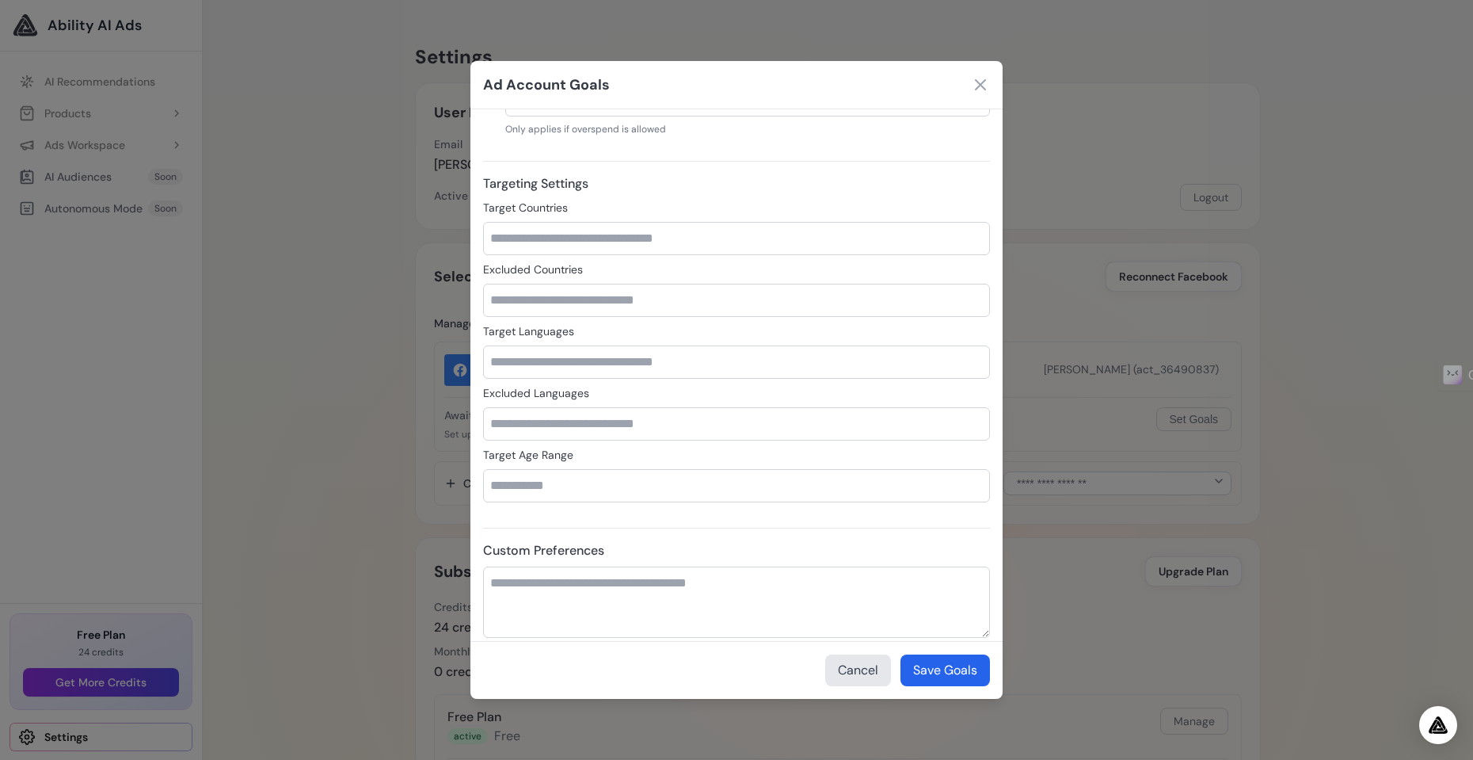
click at [563, 247] on input "Target Countries" at bounding box center [736, 238] width 507 height 33
type input "**"
type input "*"
type input "**"
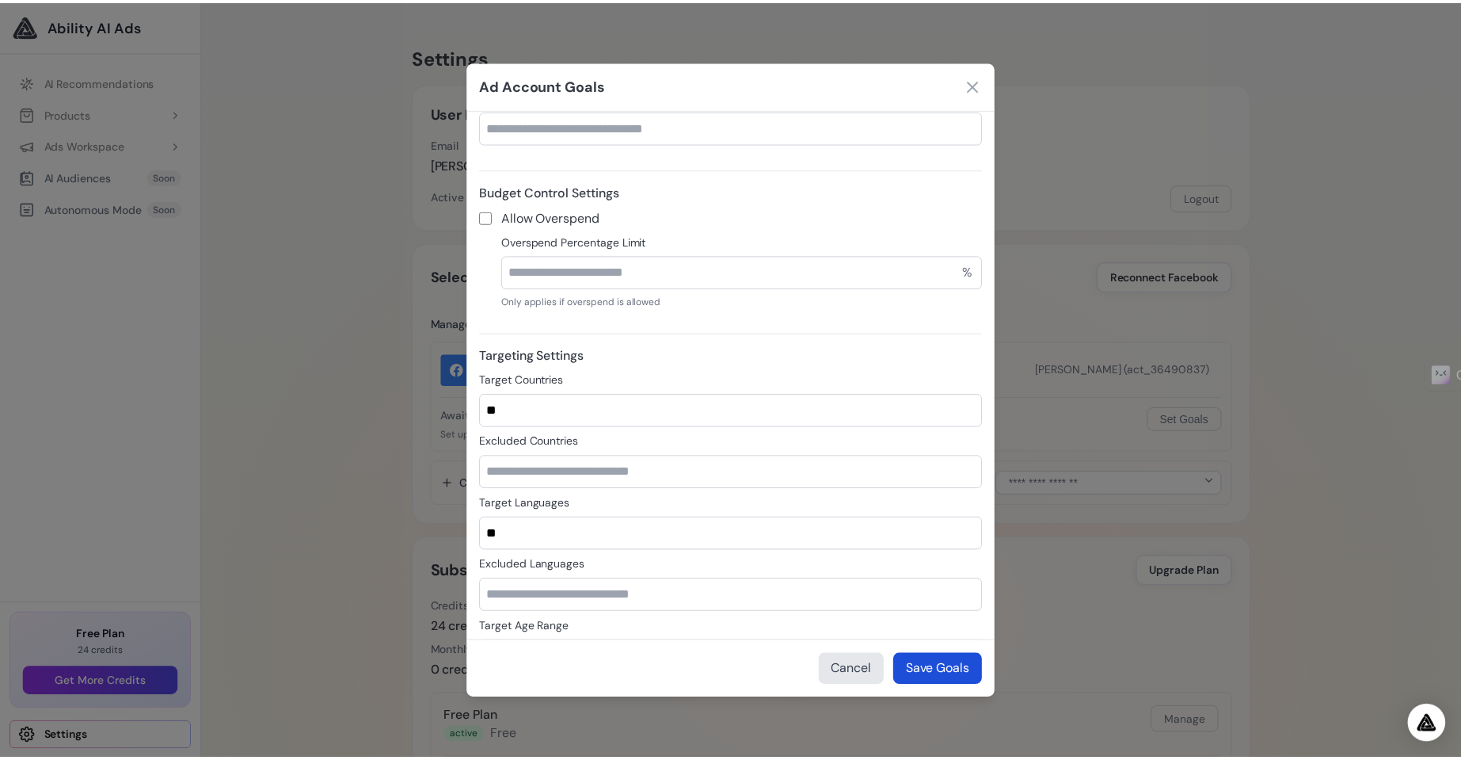
scroll to position [680, 0]
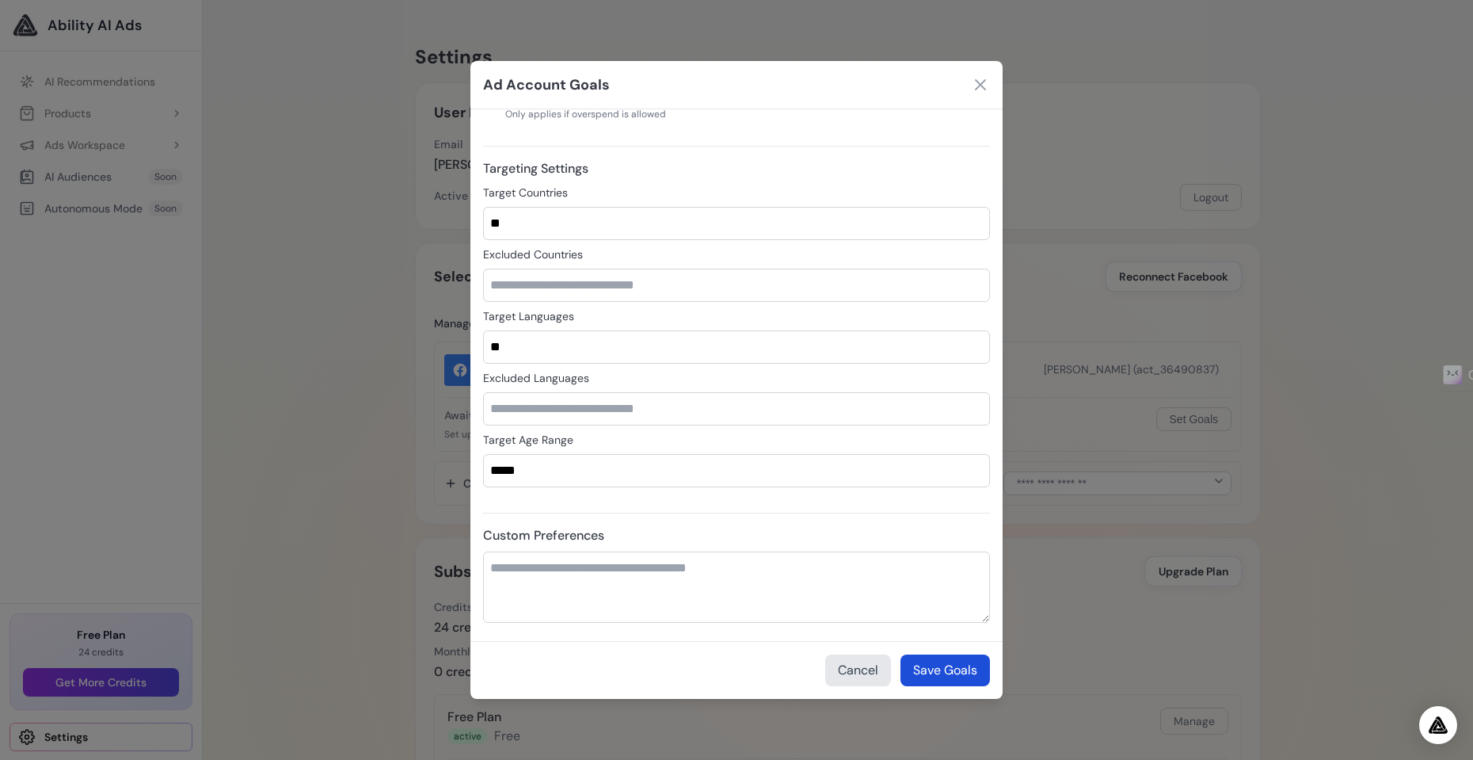
type input "*****"
click at [920, 670] on button "Save Goals" at bounding box center [946, 670] width 90 height 32
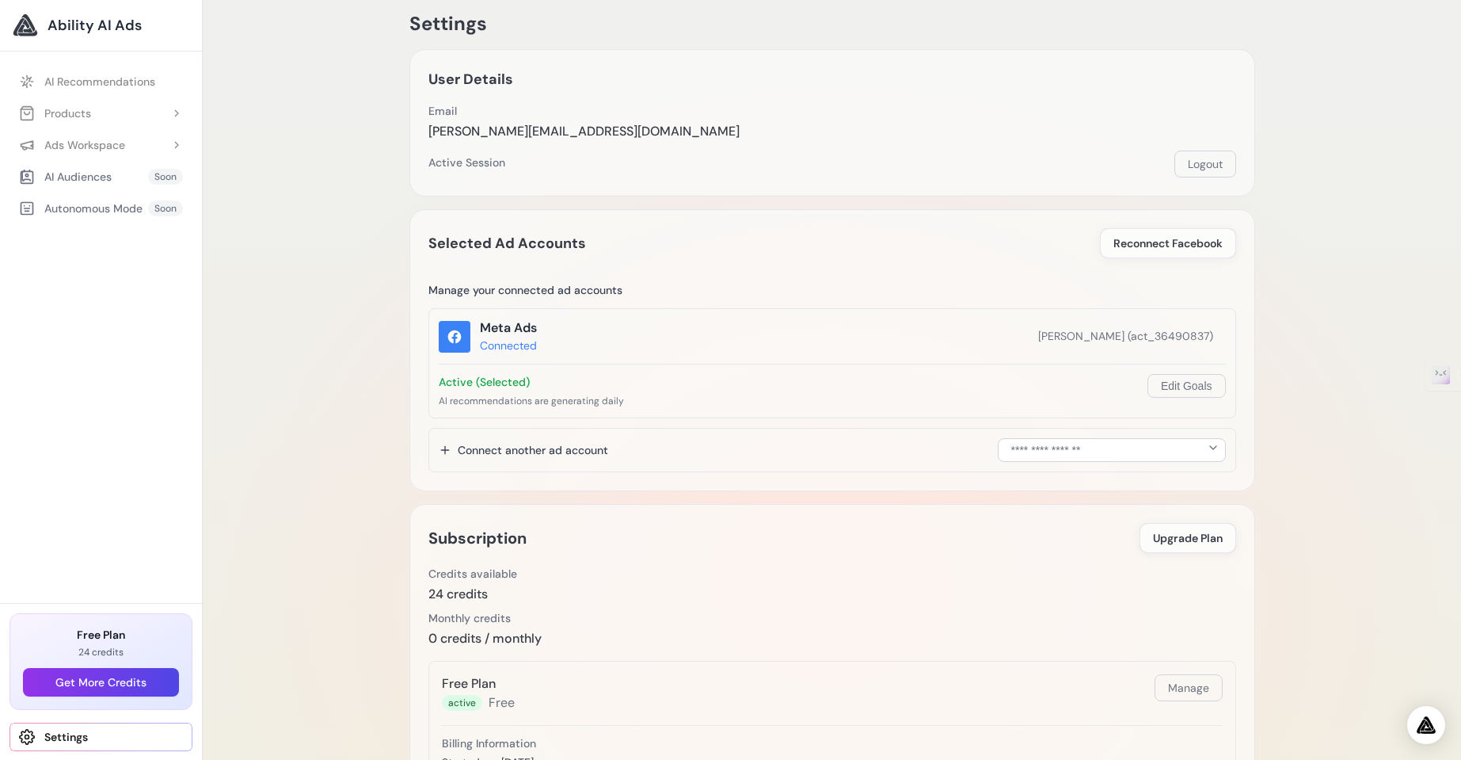
scroll to position [0, 0]
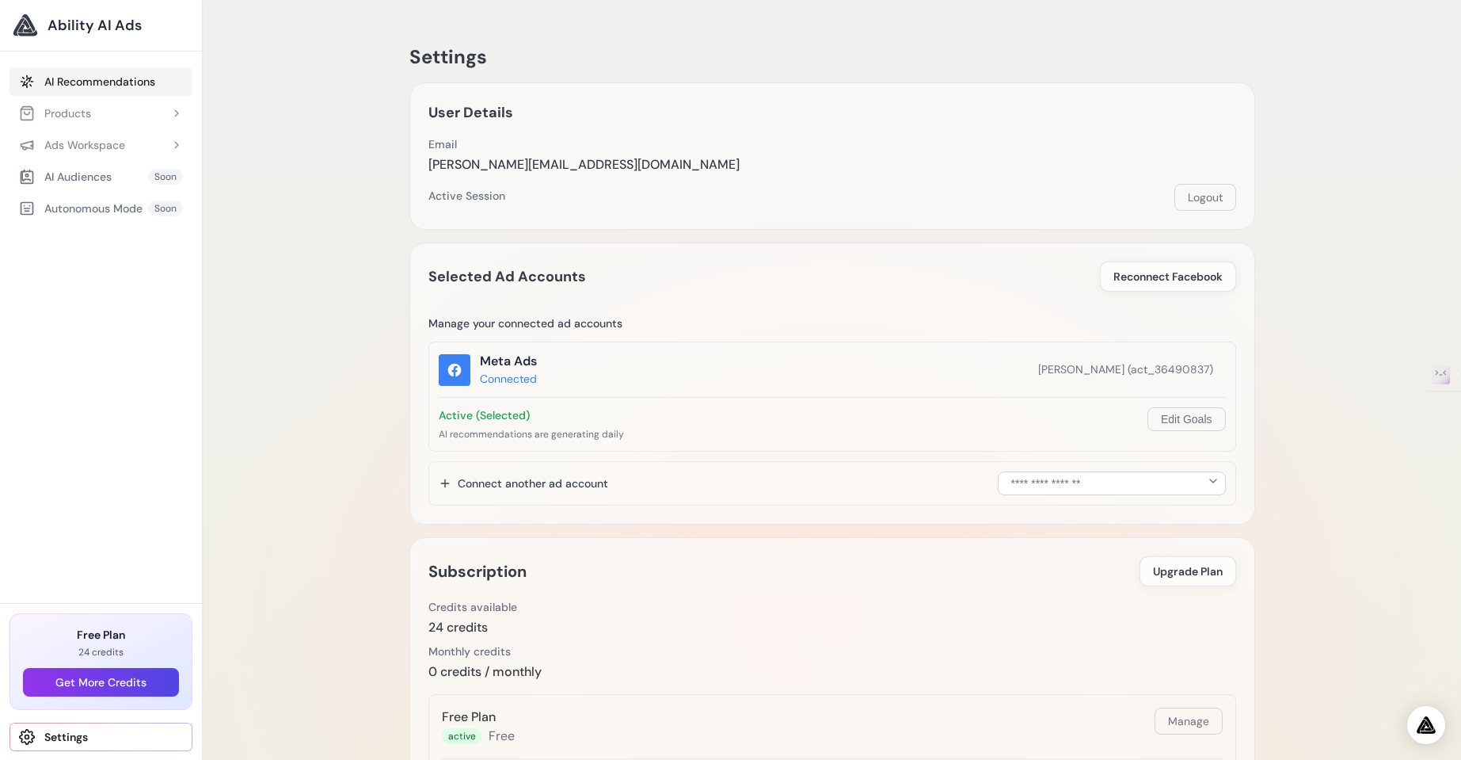
click at [114, 82] on link "AI Recommendations" at bounding box center [101, 81] width 183 height 29
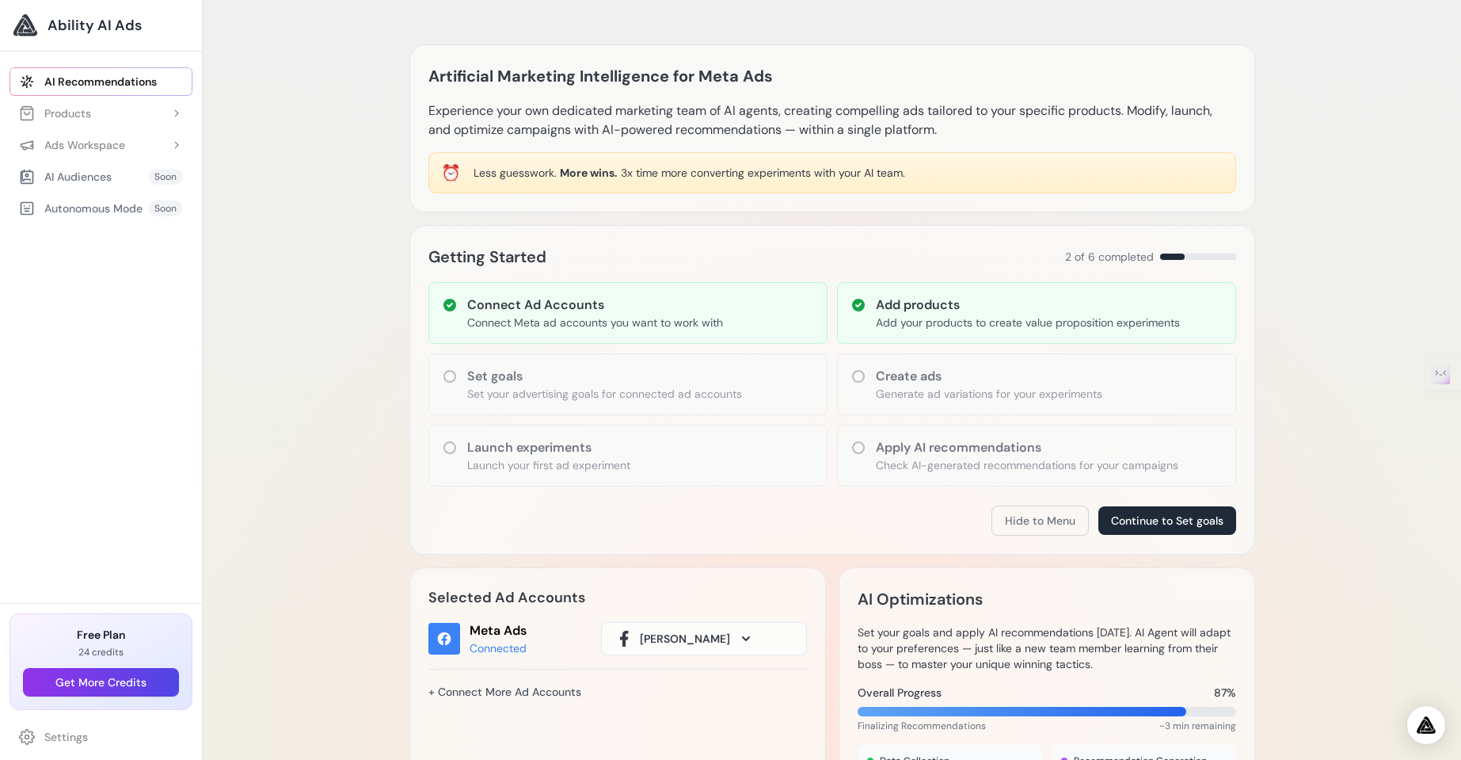
click at [671, 383] on h3 "Set goals" at bounding box center [604, 376] width 275 height 19
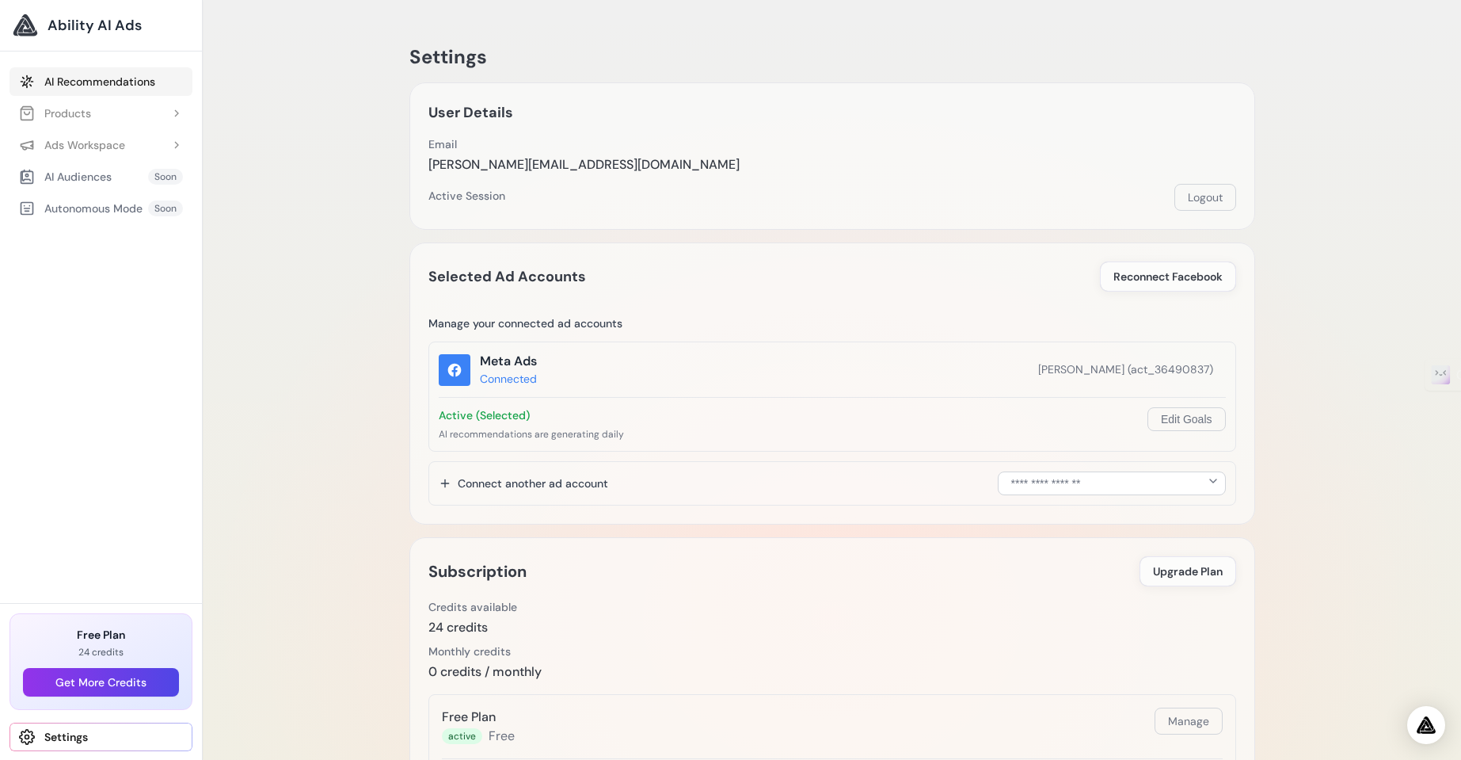
click at [96, 90] on link "AI Recommendations" at bounding box center [101, 81] width 183 height 29
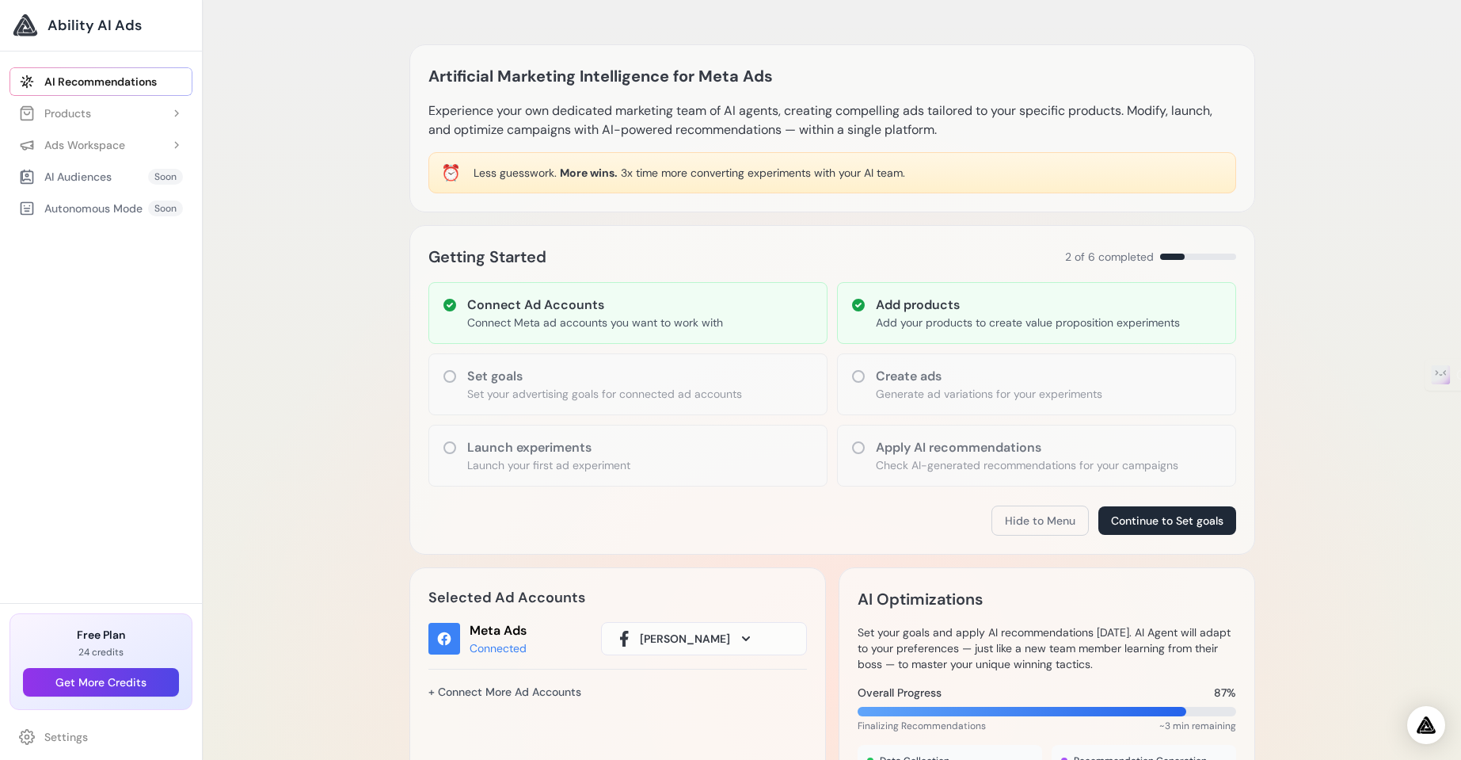
click at [912, 379] on h3 "Create ads" at bounding box center [989, 376] width 227 height 19
click at [1125, 522] on button "Continue to Set goals" at bounding box center [1168, 520] width 138 height 29
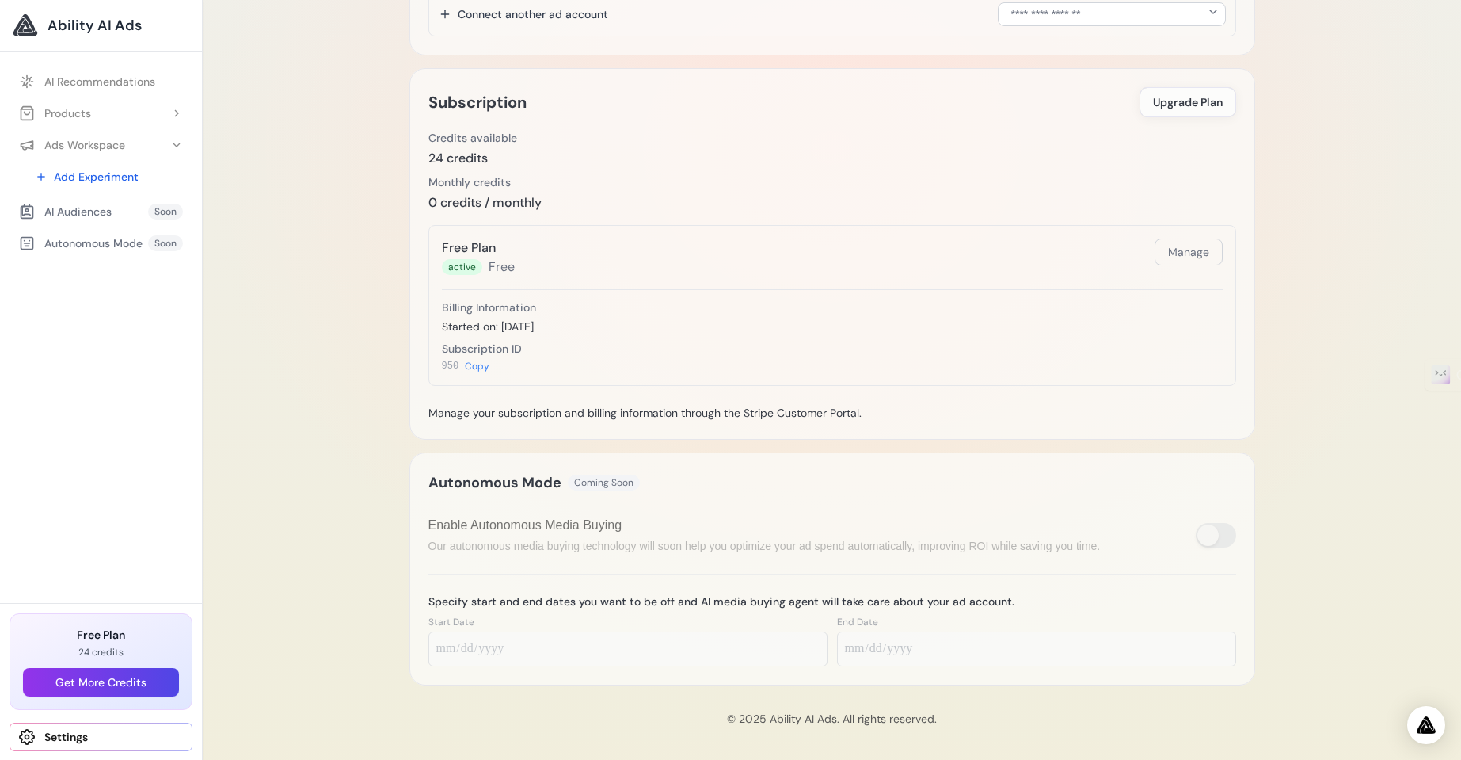
scroll to position [474, 0]
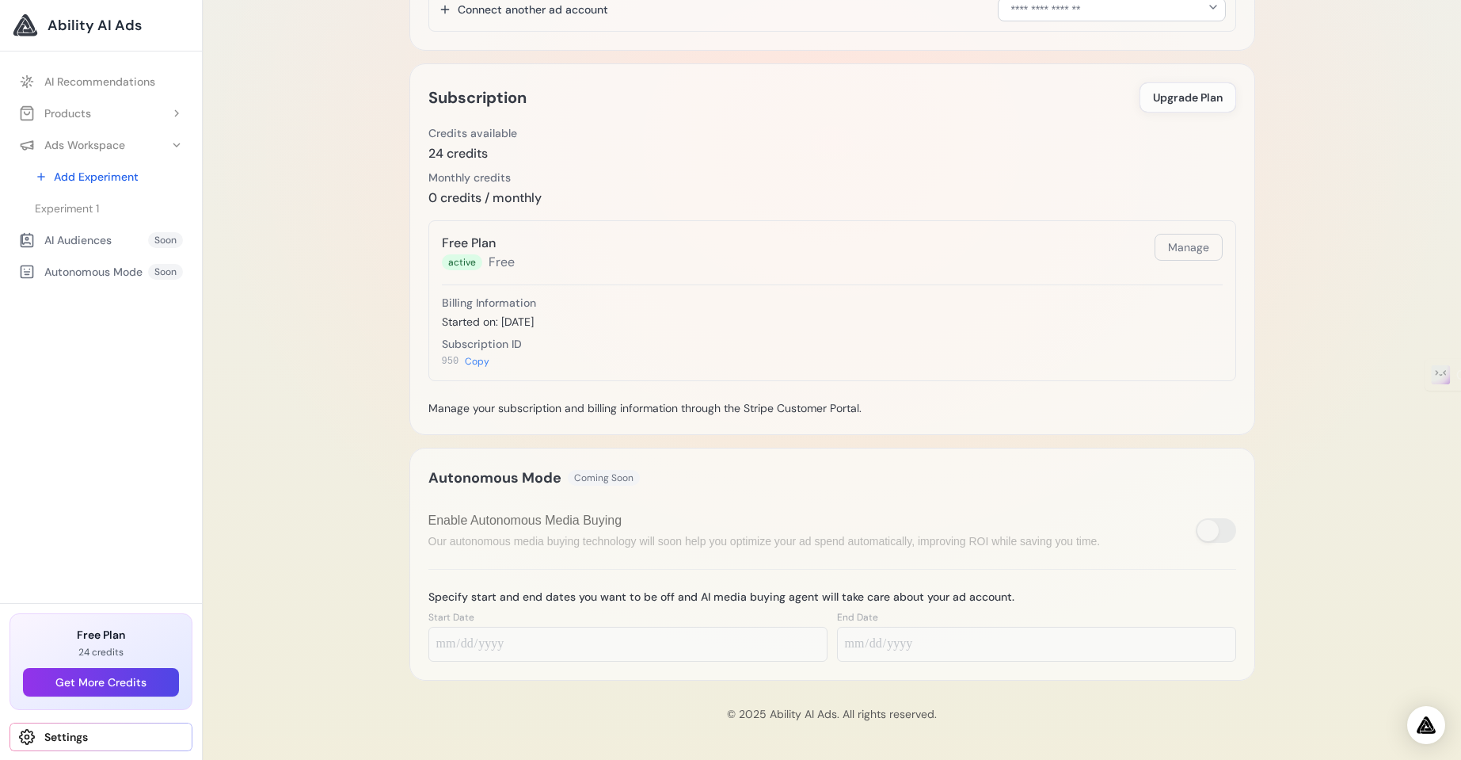
click at [1221, 527] on span at bounding box center [1216, 530] width 40 height 25
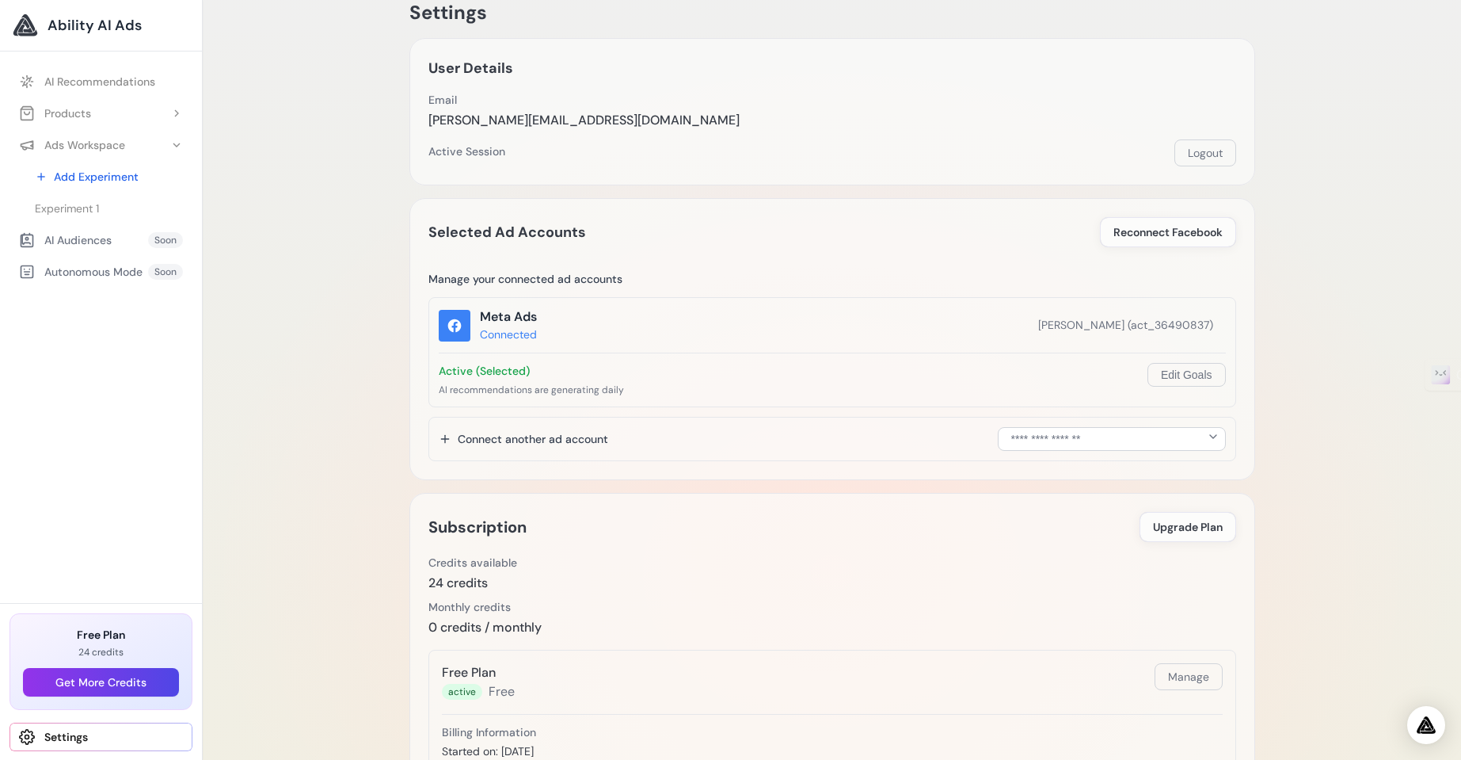
scroll to position [0, 0]
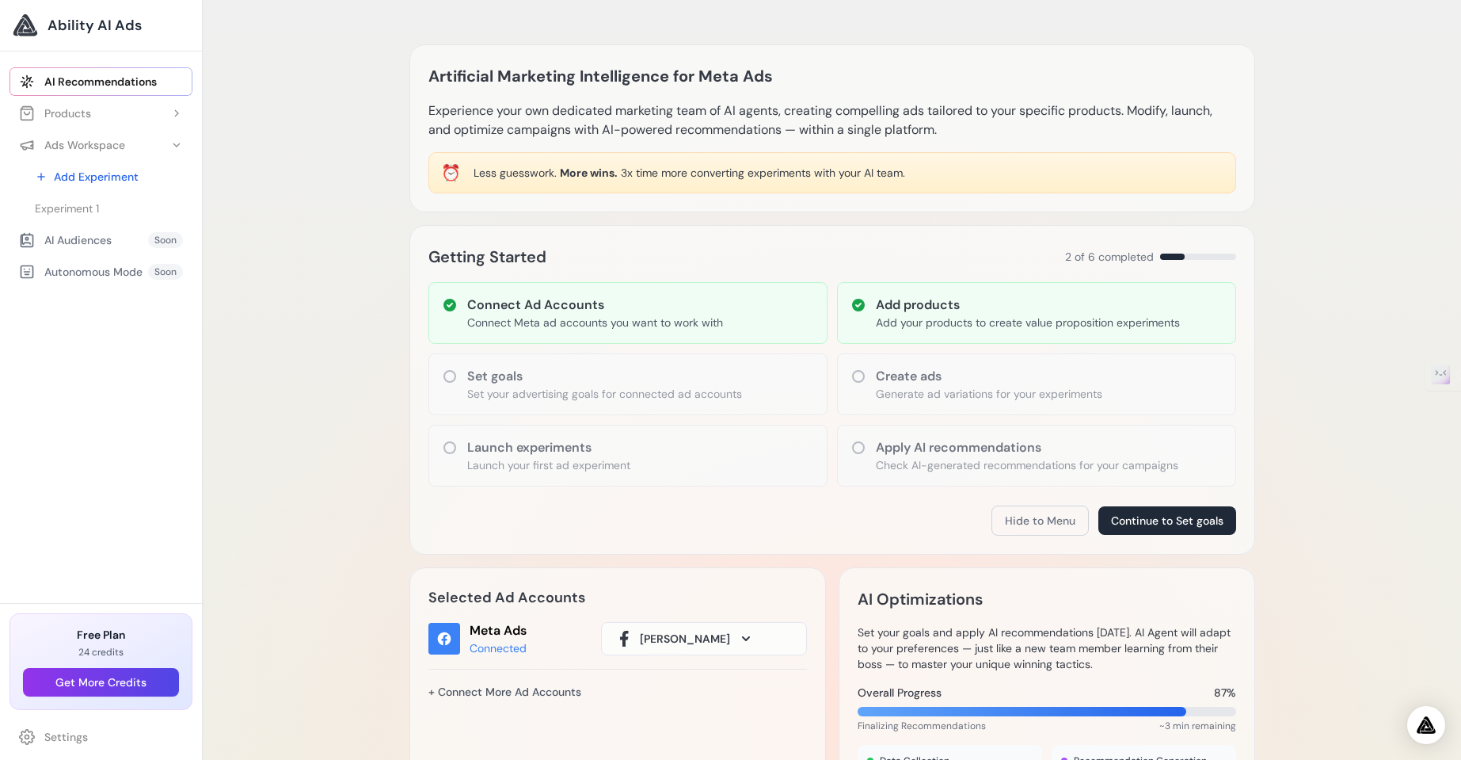
click at [932, 383] on h3 "Create ads" at bounding box center [989, 376] width 227 height 19
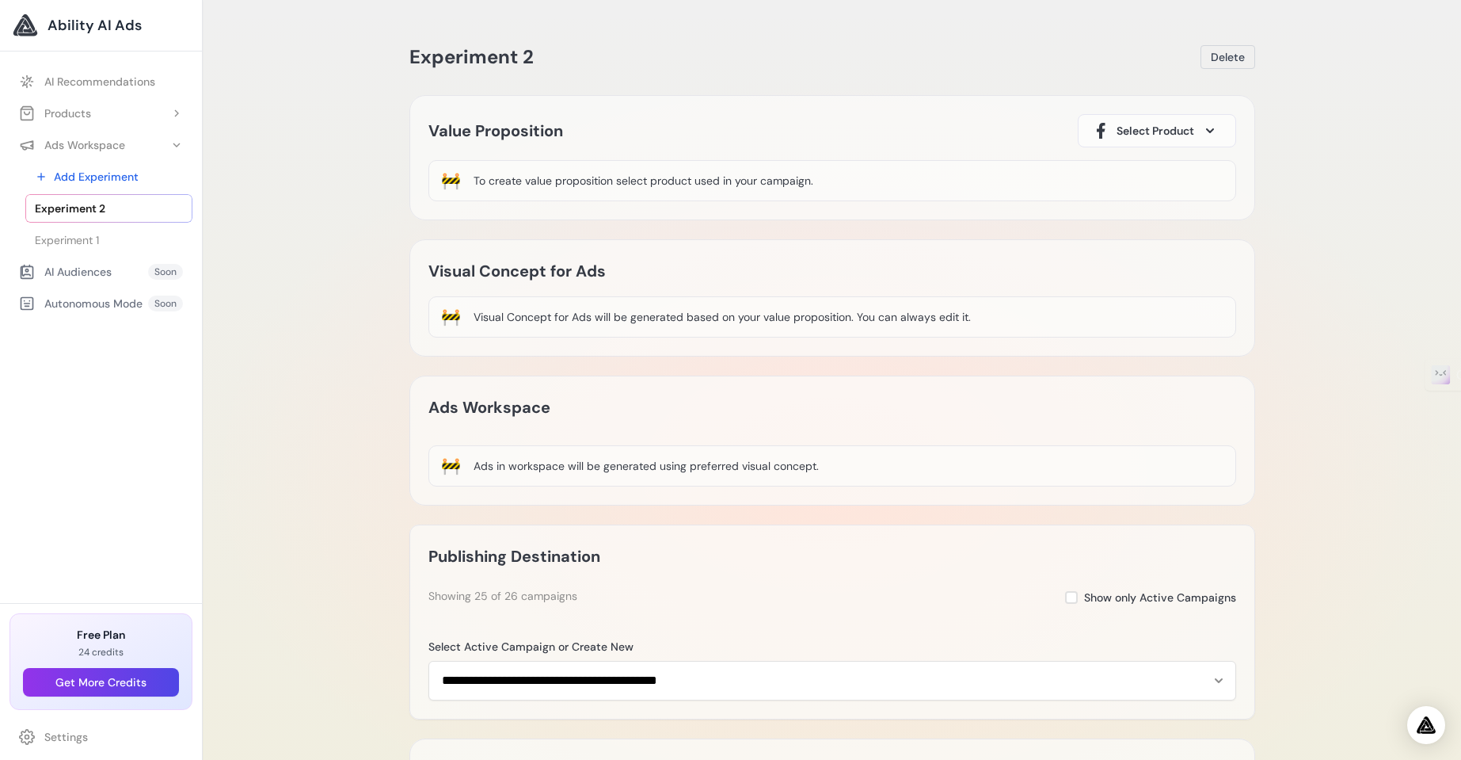
click at [516, 185] on div "To create value proposition select product used in your campaign." at bounding box center [644, 181] width 340 height 16
drag, startPoint x: 670, startPoint y: 185, endPoint x: 981, endPoint y: 193, distance: 311.4
click at [981, 193] on div "🚧 To create value proposition select product used in your campaign." at bounding box center [833, 180] width 808 height 41
click at [1136, 135] on span "Select Product" at bounding box center [1156, 131] width 78 height 16
click at [1126, 181] on div "MoneyViz" at bounding box center [1120, 176] width 58 height 19
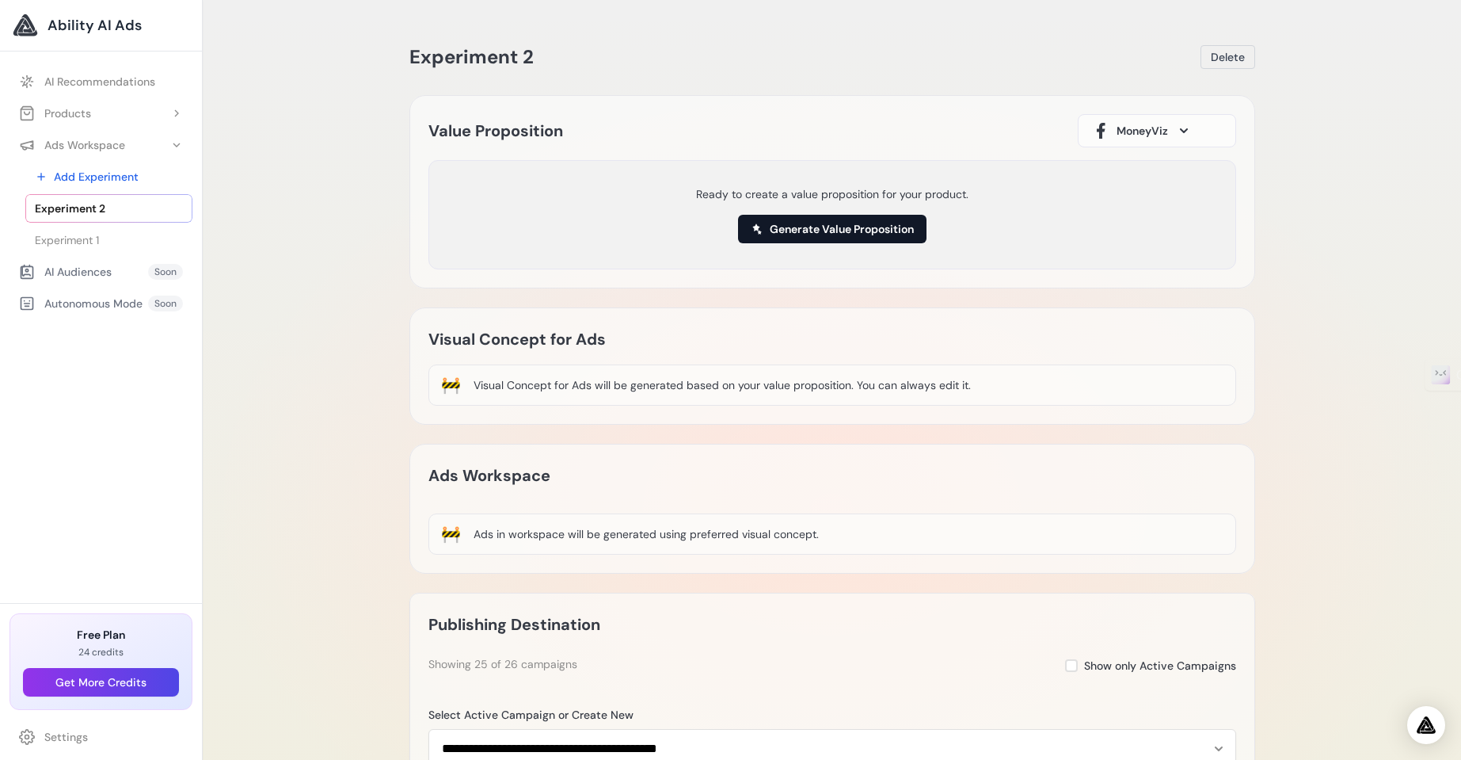
click at [802, 230] on button "Generate Value Proposition" at bounding box center [832, 229] width 189 height 29
